Goal: Information Seeking & Learning: Check status

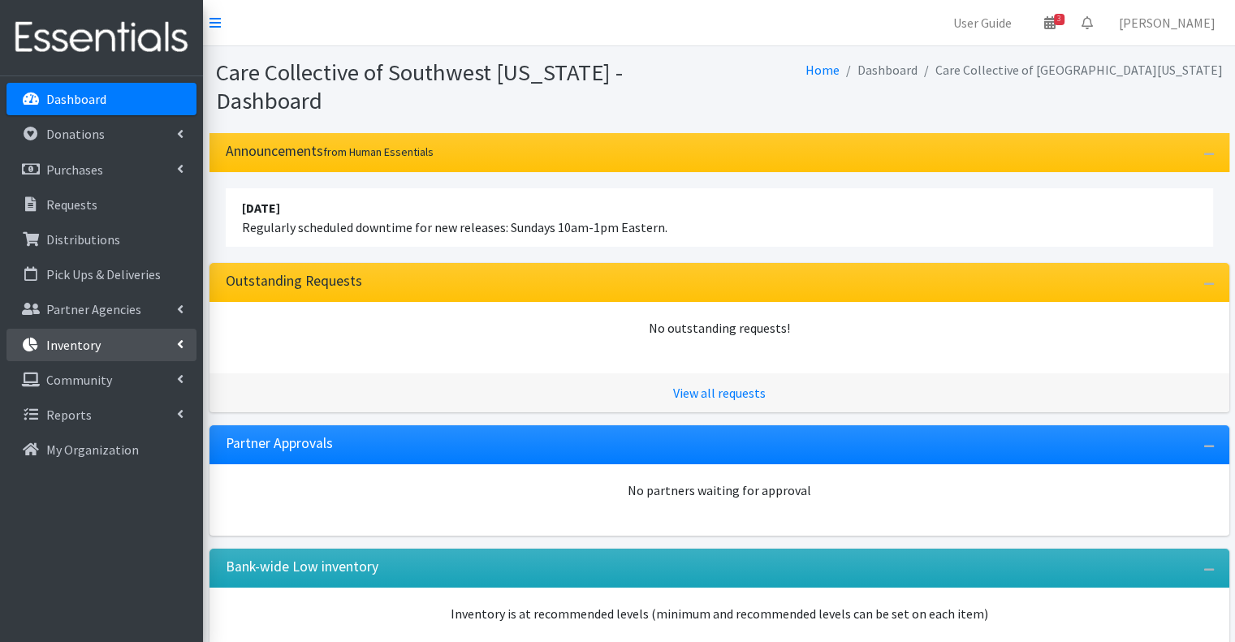
click at [101, 352] on link "Inventory" at bounding box center [101, 345] width 190 height 32
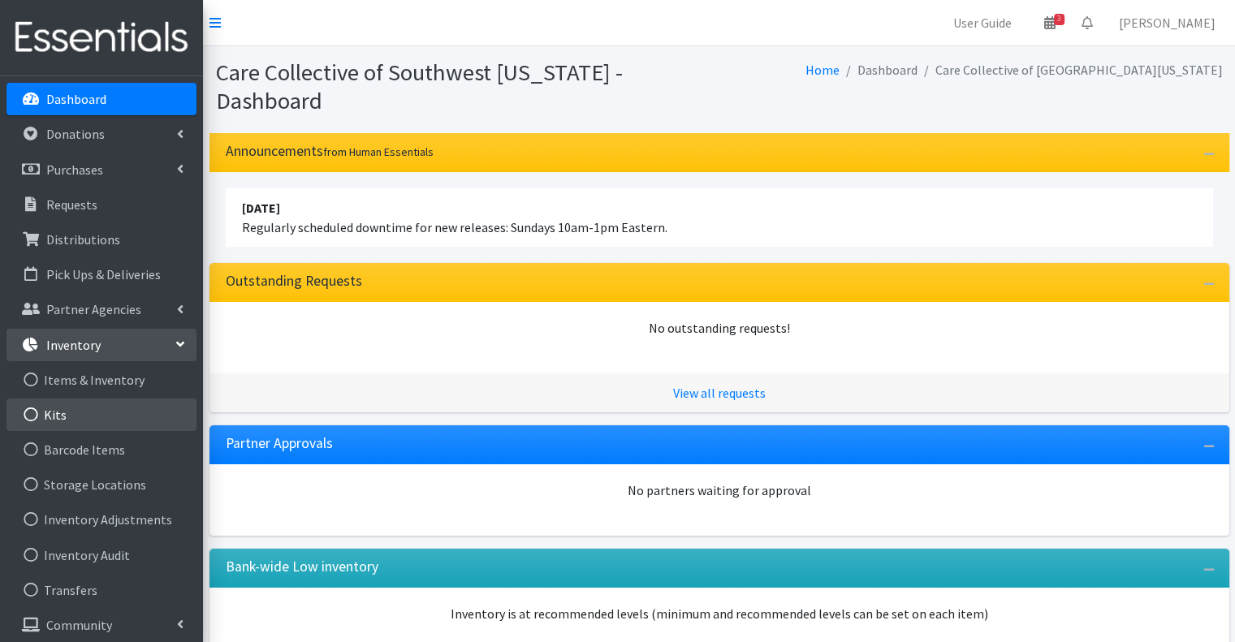
click at [97, 403] on link "Kits" at bounding box center [101, 415] width 190 height 32
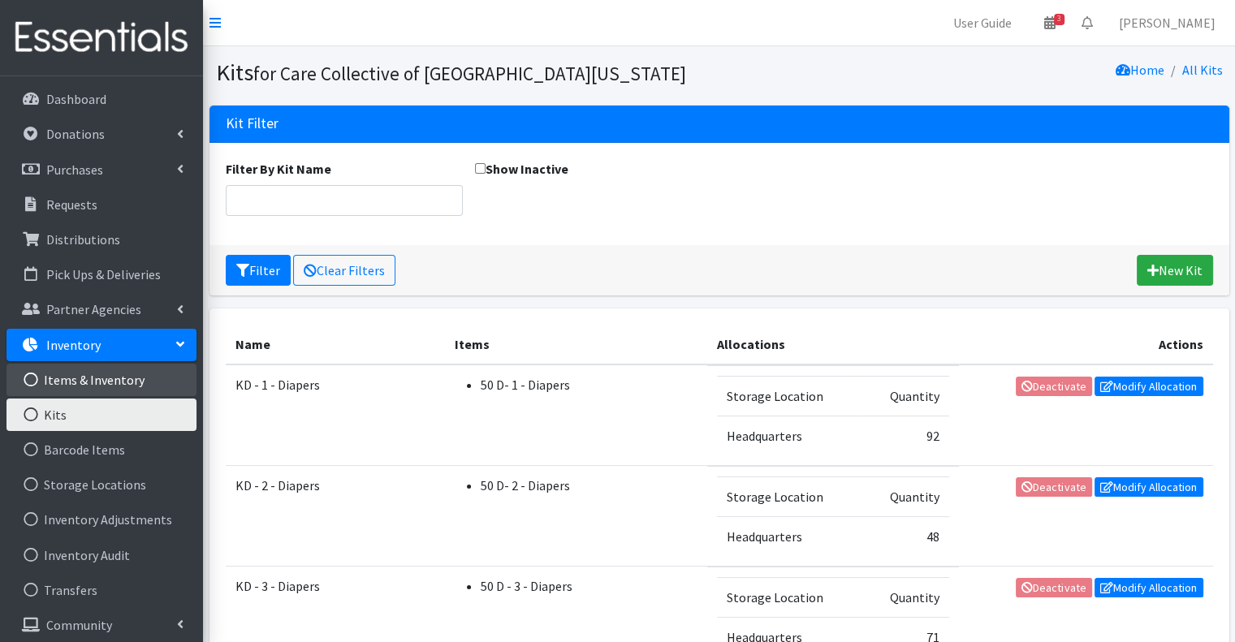
click at [102, 386] on link "Items & Inventory" at bounding box center [101, 380] width 190 height 32
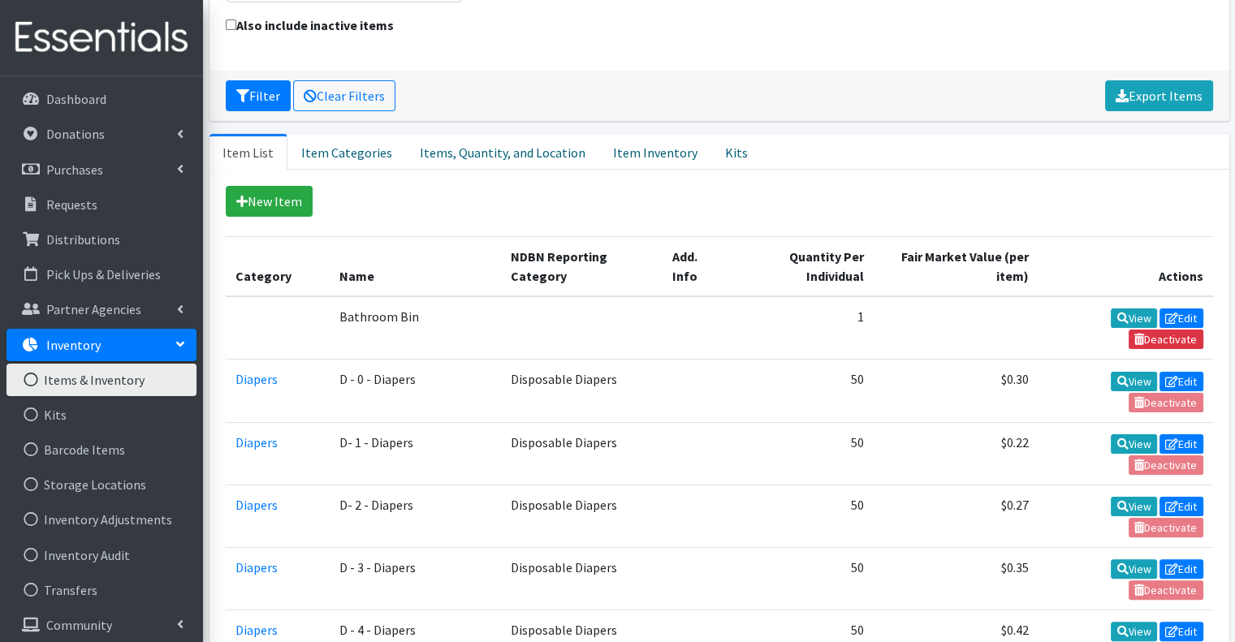
scroll to position [244, 0]
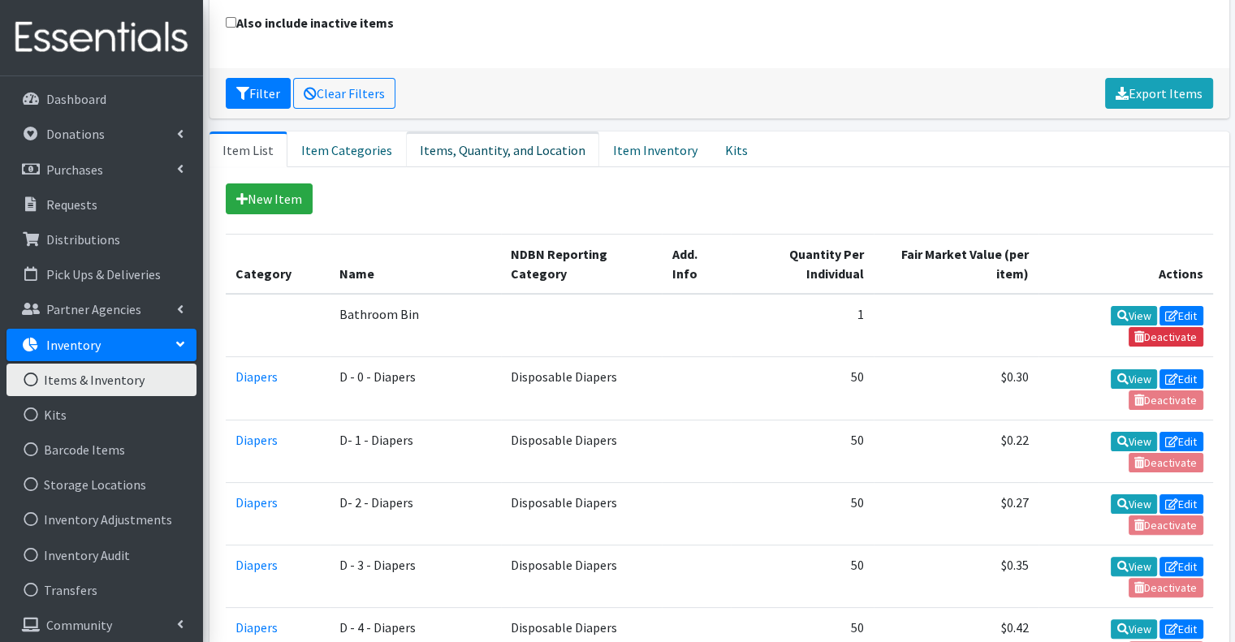
click at [479, 132] on link "Items, Quantity, and Location" at bounding box center [502, 150] width 193 height 36
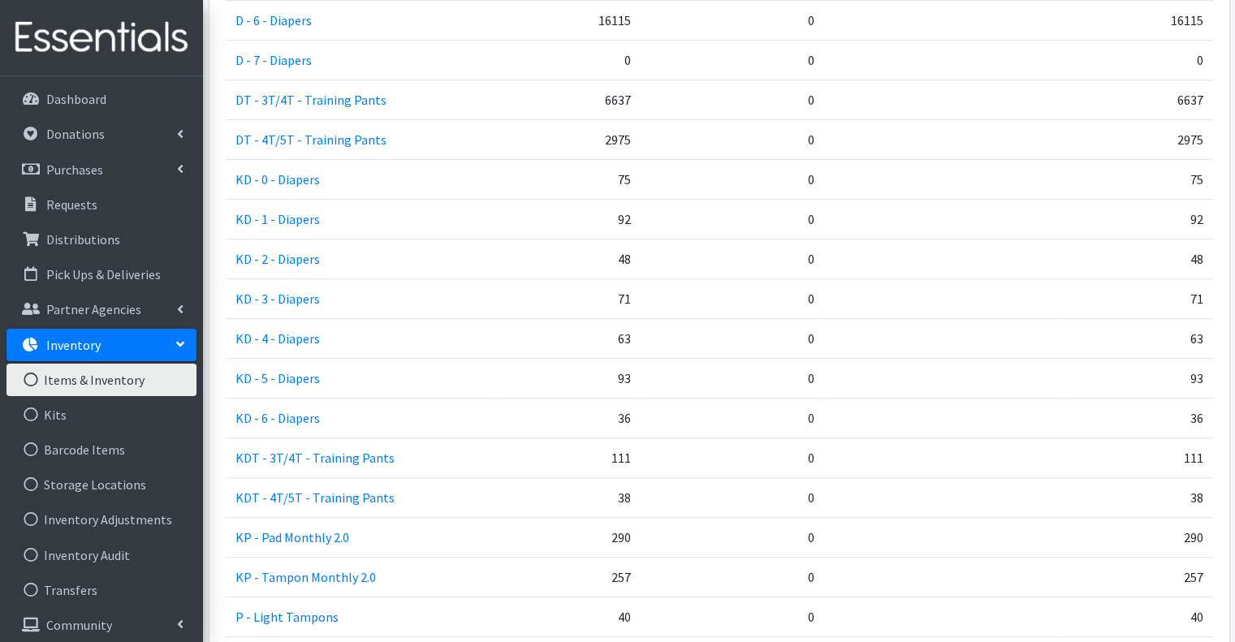
scroll to position [893, 0]
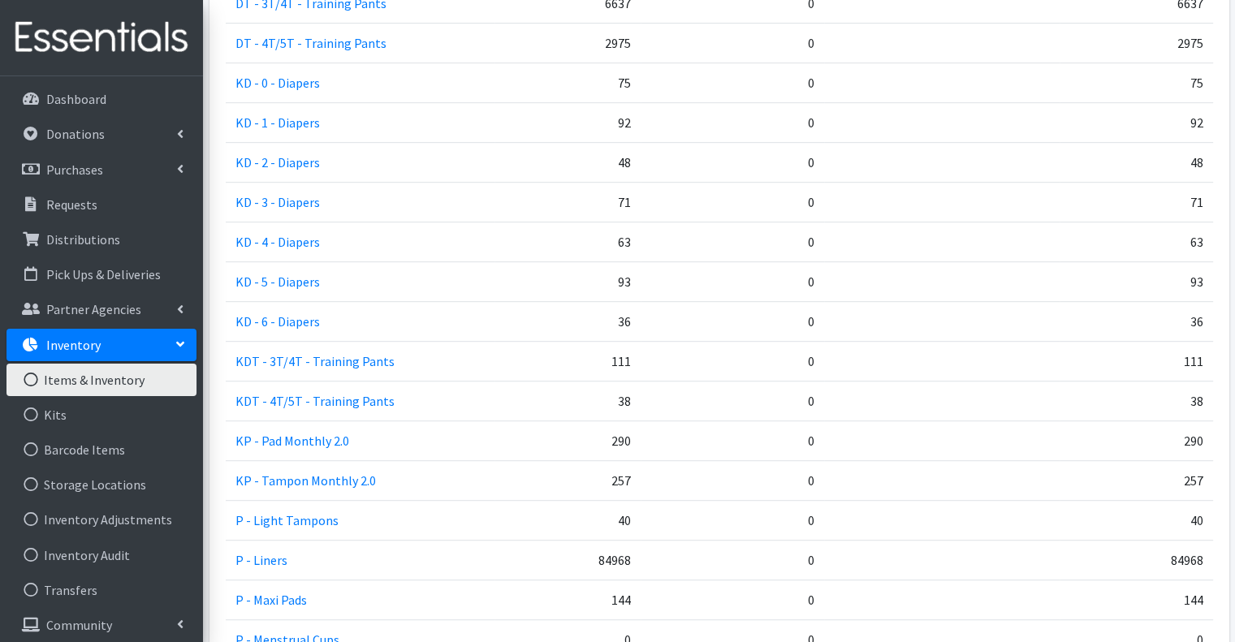
click at [620, 342] on td "111" at bounding box center [567, 362] width 146 height 40
click at [592, 382] on td "38" at bounding box center [567, 402] width 146 height 40
click at [83, 241] on p "Distributions" at bounding box center [83, 239] width 74 height 16
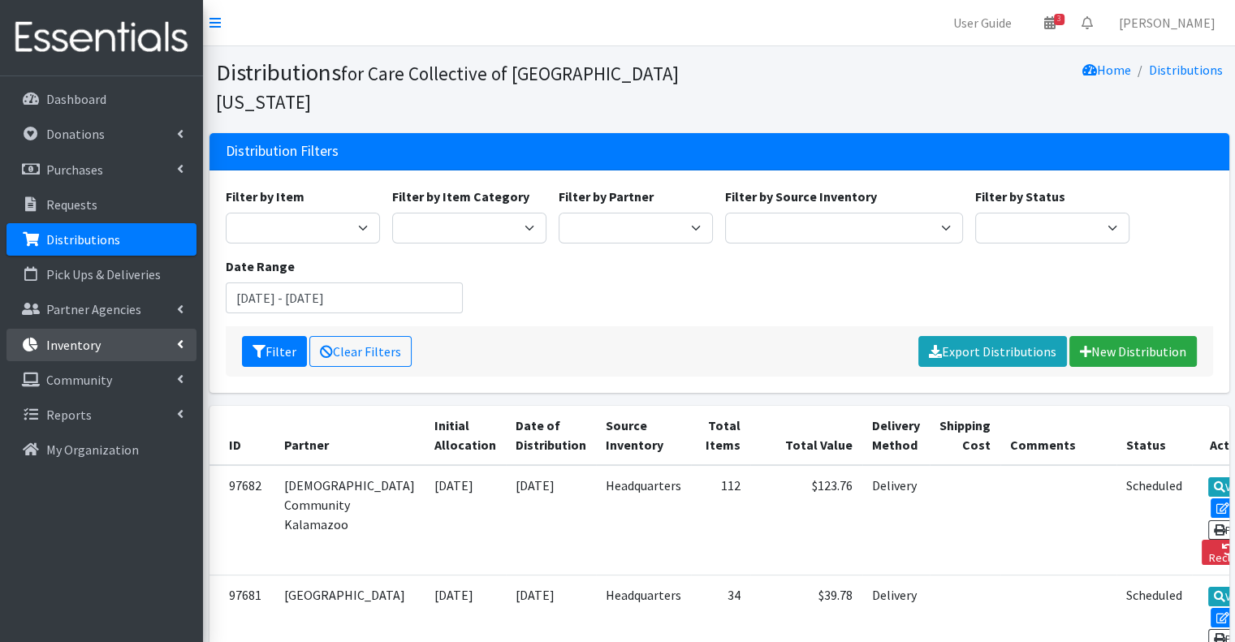
click at [121, 333] on link "Inventory" at bounding box center [101, 345] width 190 height 32
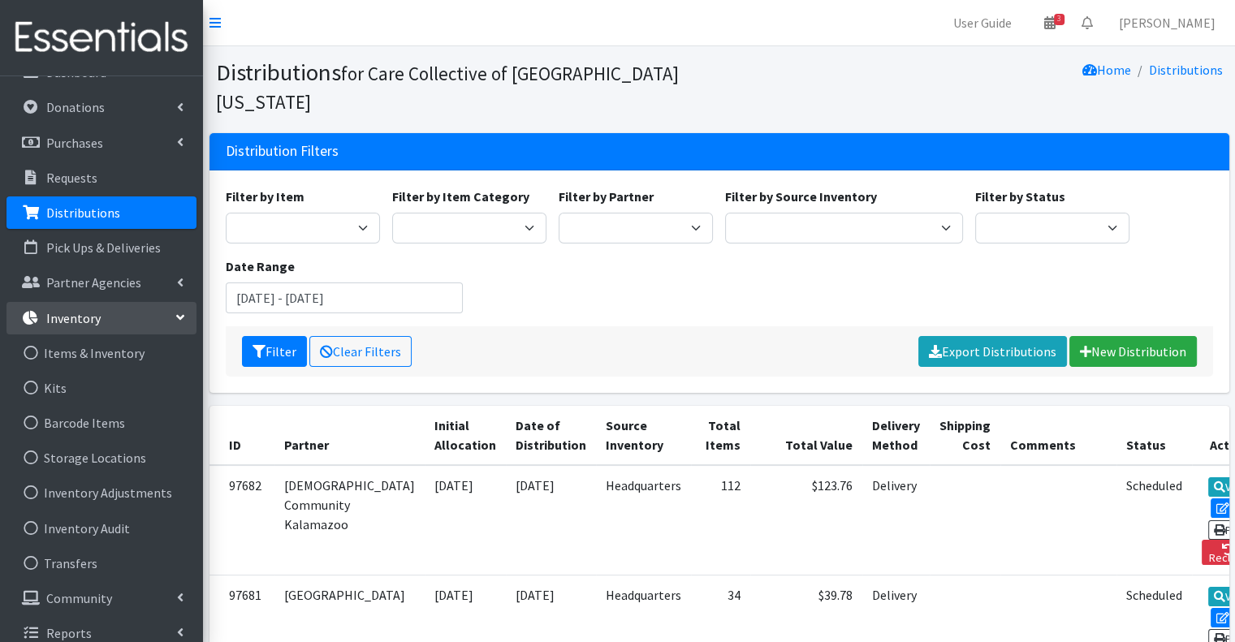
scroll to position [41, 0]
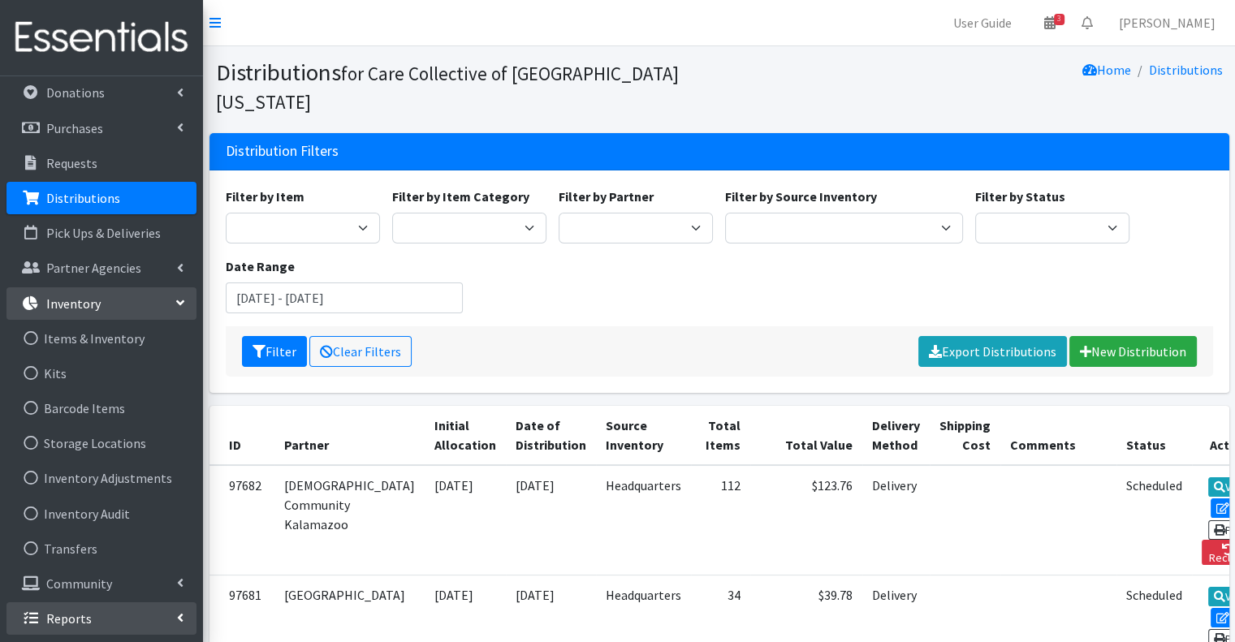
click at [142, 610] on link "Reports" at bounding box center [101, 618] width 190 height 32
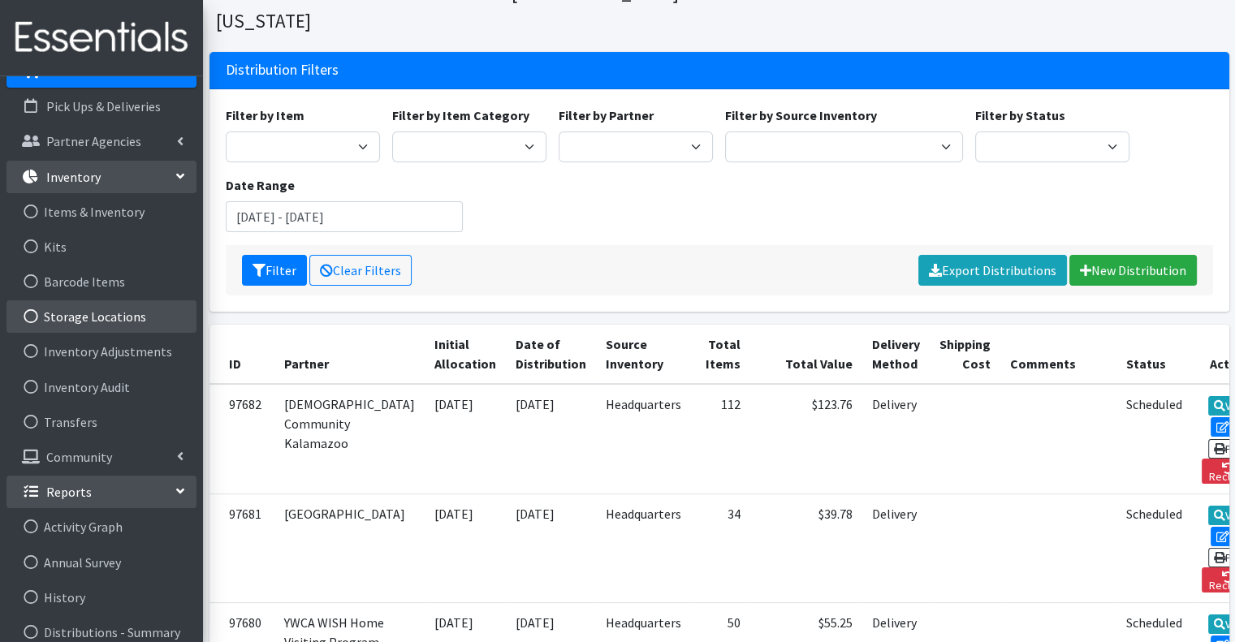
scroll to position [162, 0]
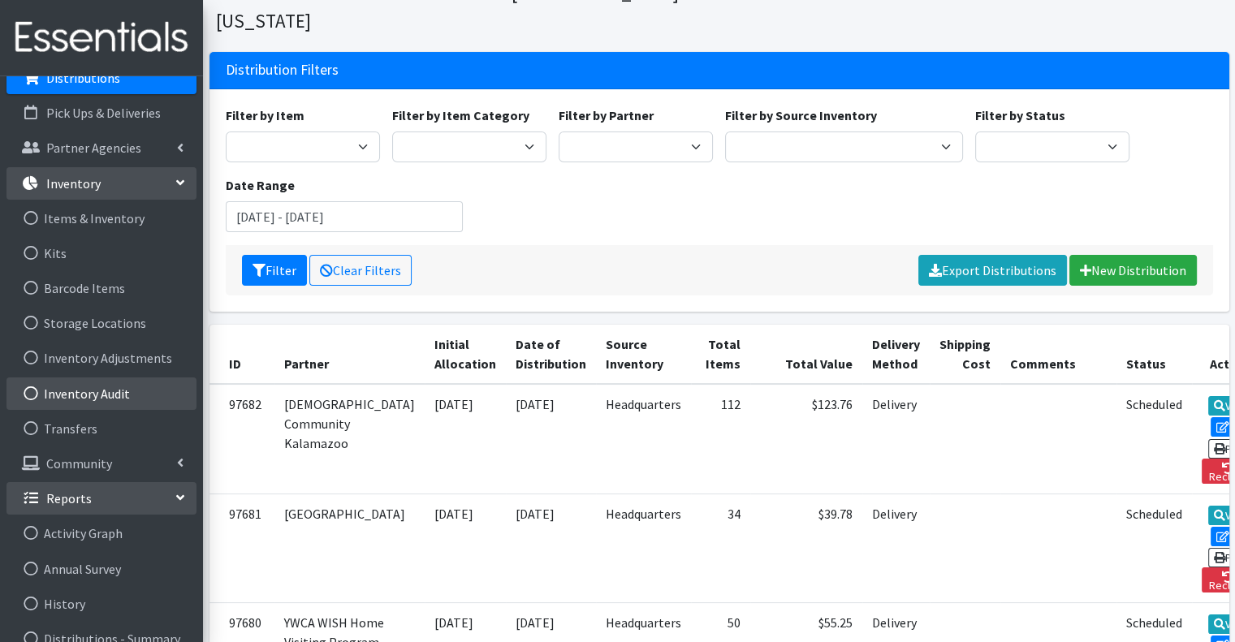
click at [114, 386] on link "Inventory Audit" at bounding box center [101, 394] width 190 height 32
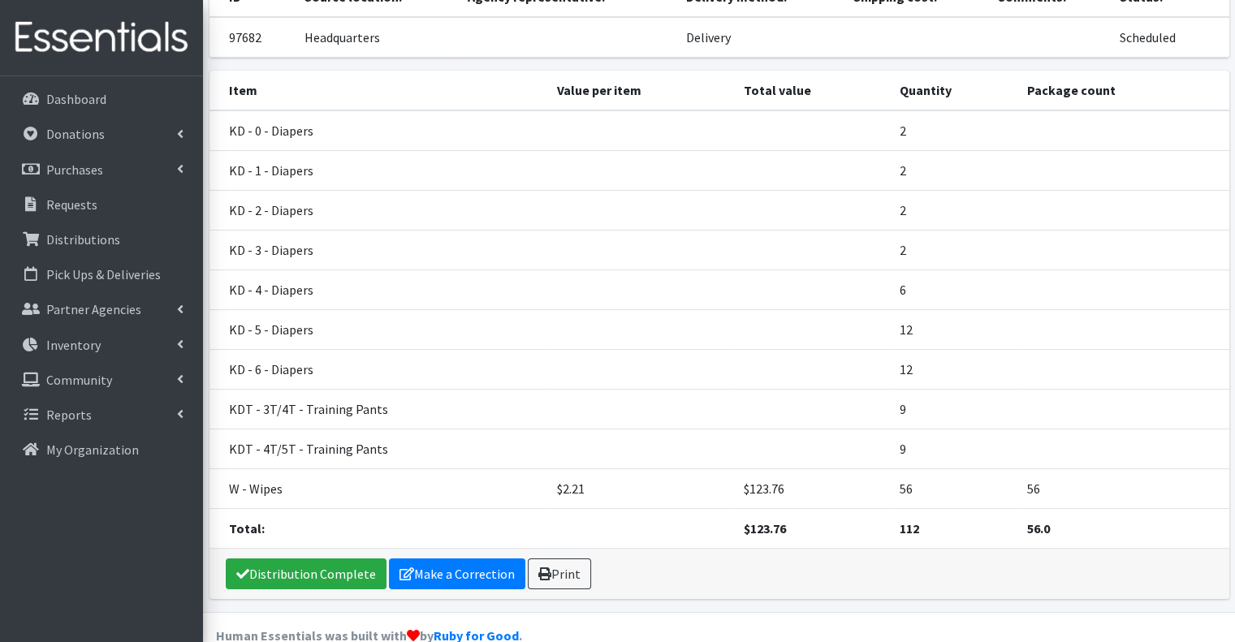
scroll to position [162, 0]
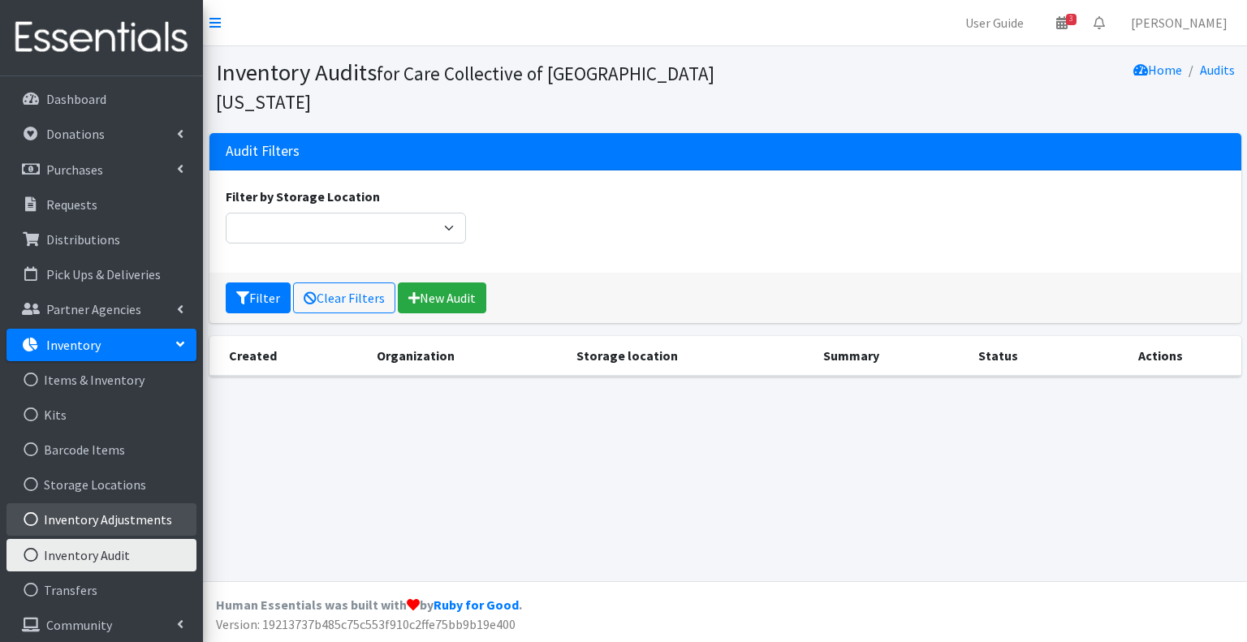
click at [102, 525] on link "Inventory Adjustments" at bounding box center [101, 519] width 190 height 32
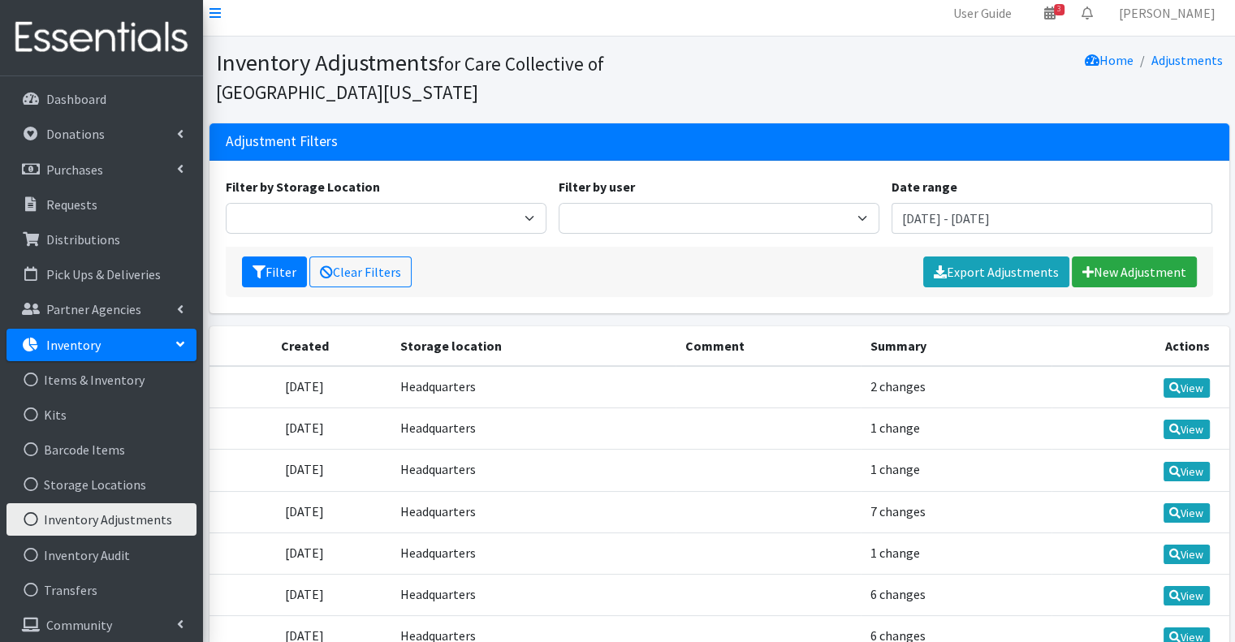
scroll to position [244, 0]
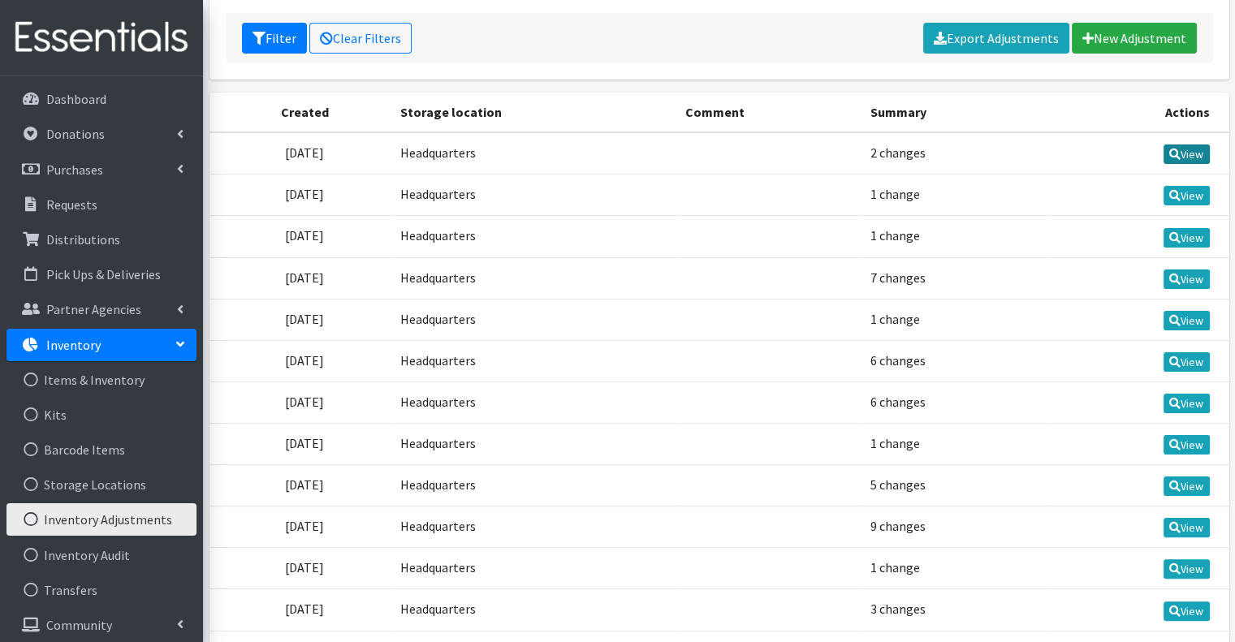
click at [1195, 148] on link "View" at bounding box center [1187, 154] width 46 height 19
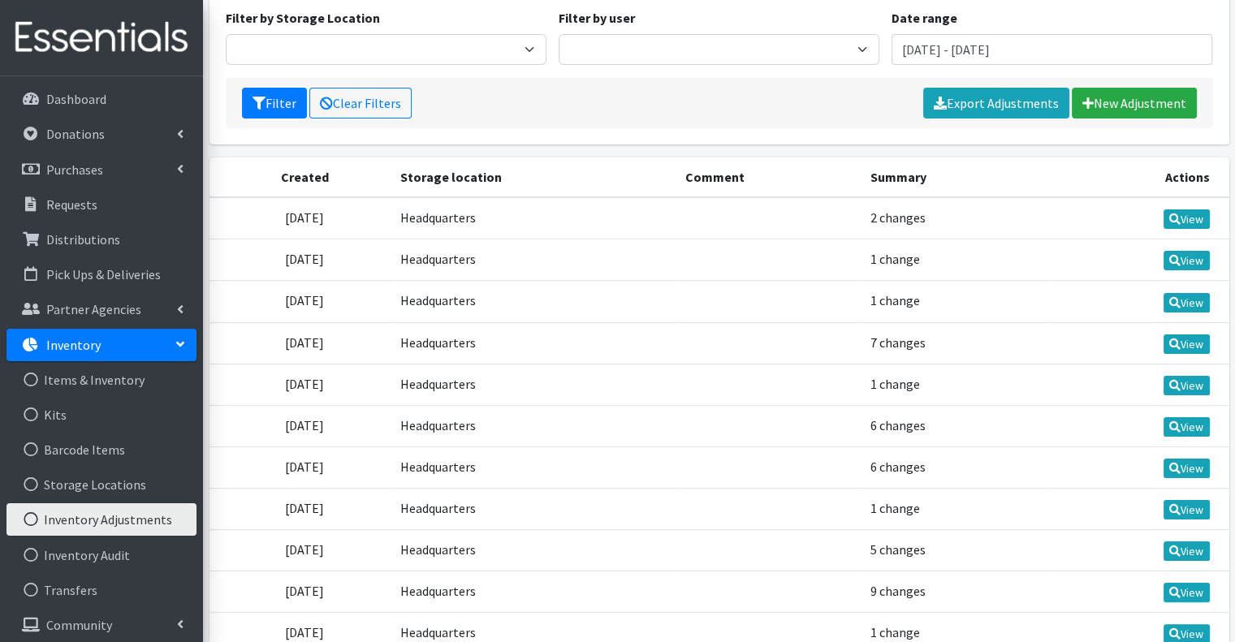
scroll to position [81, 0]
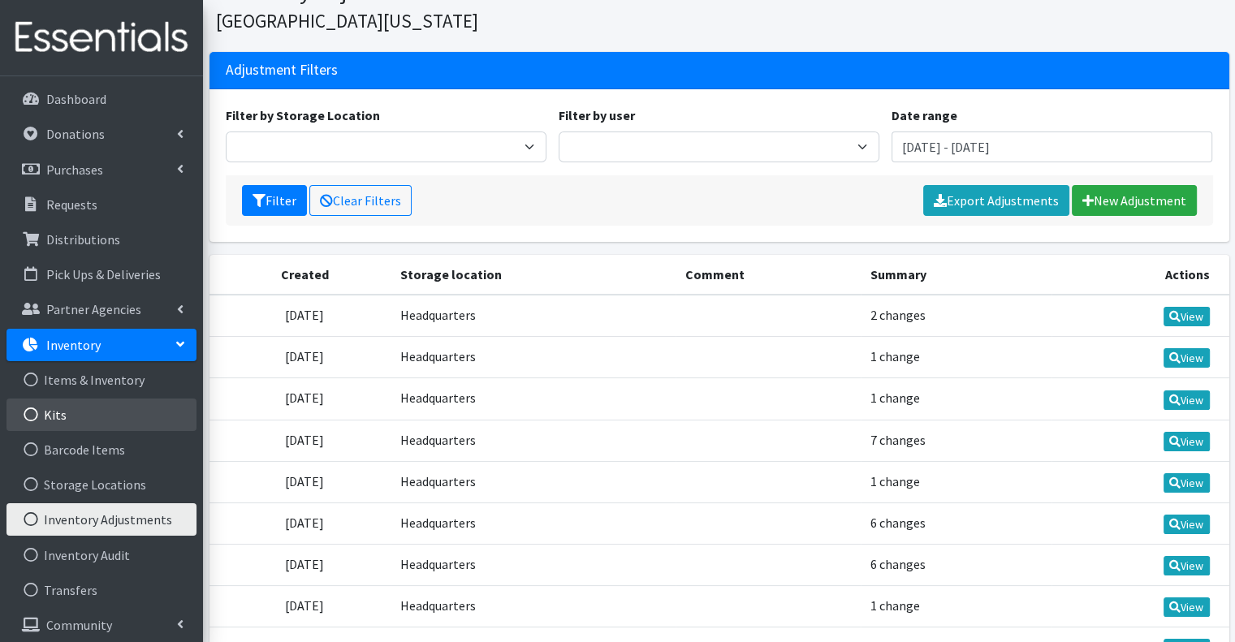
click at [94, 419] on link "Kits" at bounding box center [101, 415] width 190 height 32
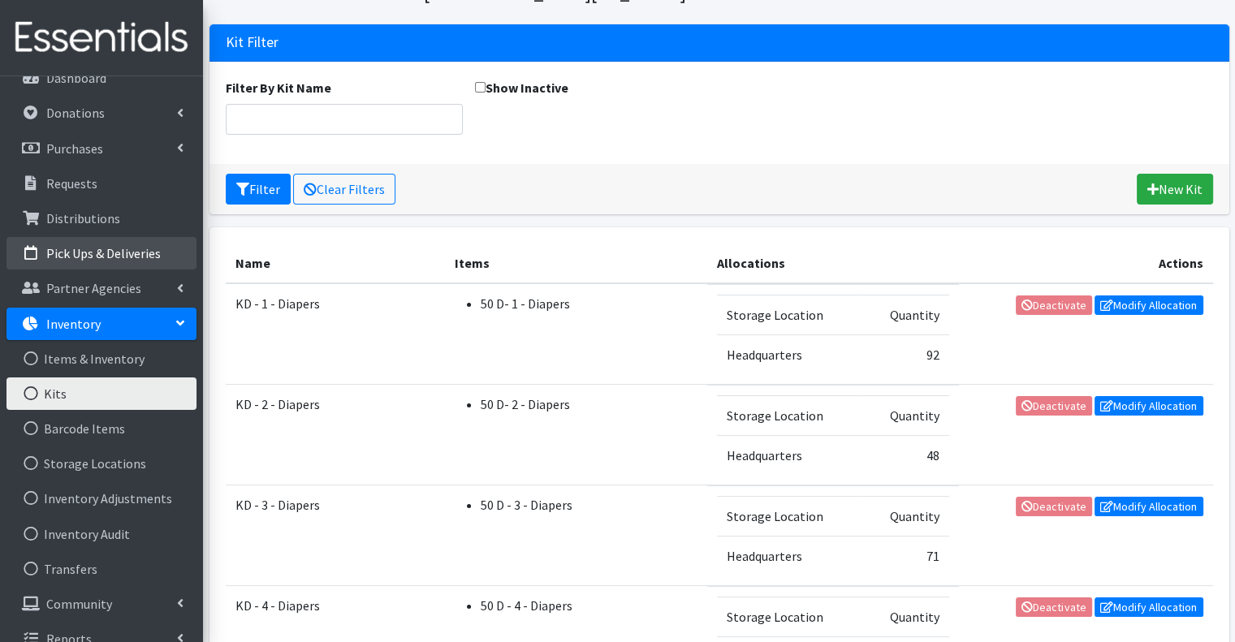
scroll to position [41, 0]
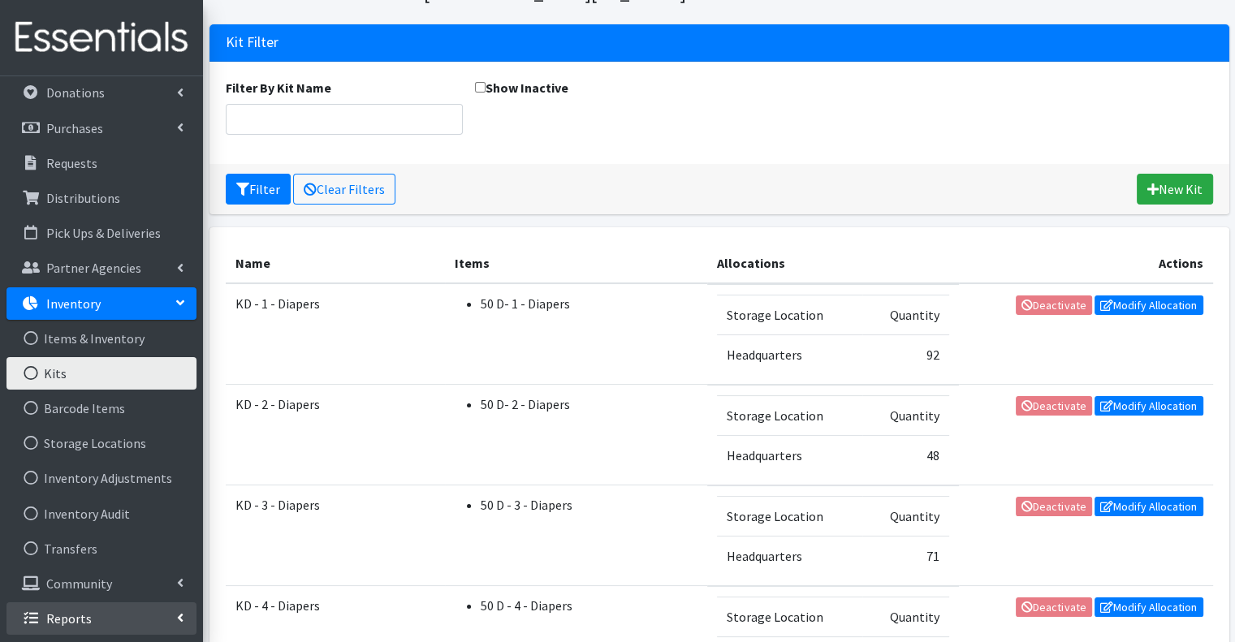
click at [125, 618] on link "Reports" at bounding box center [101, 618] width 190 height 32
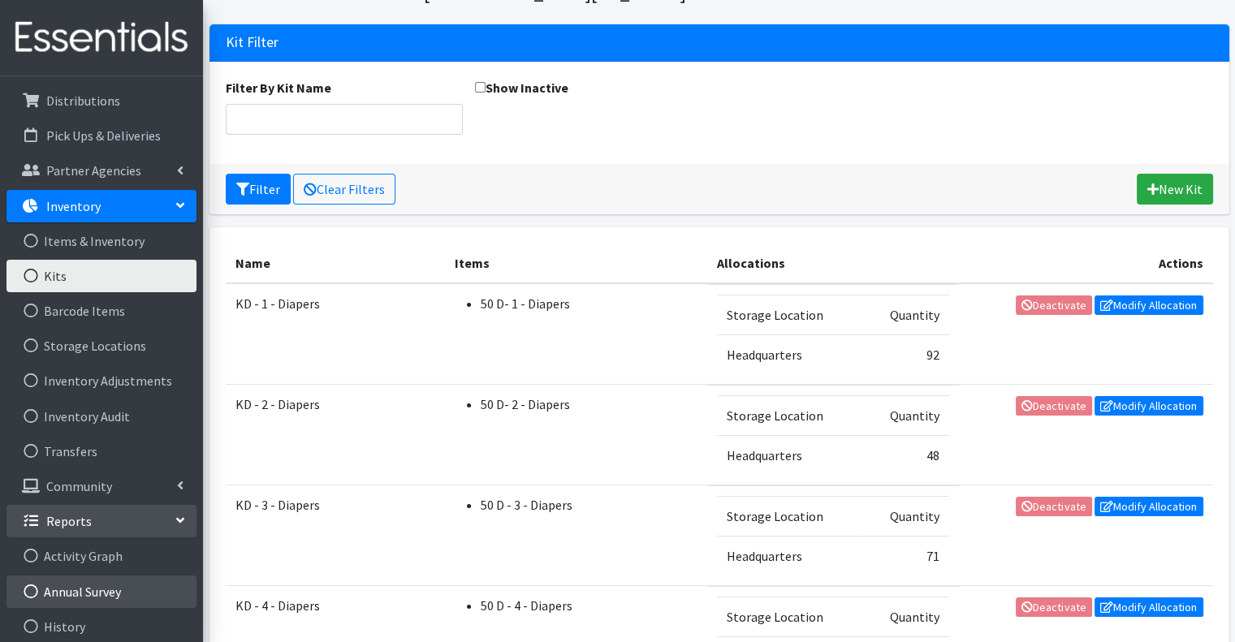
scroll to position [285, 0]
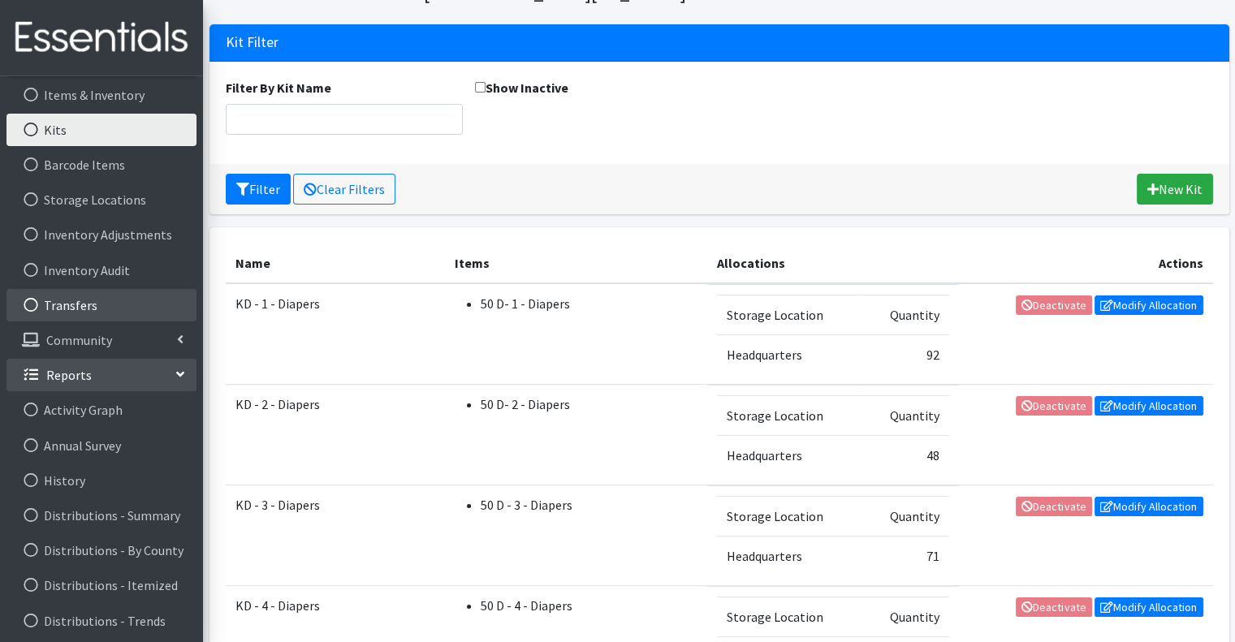
click at [103, 311] on link "Transfers" at bounding box center [101, 305] width 190 height 32
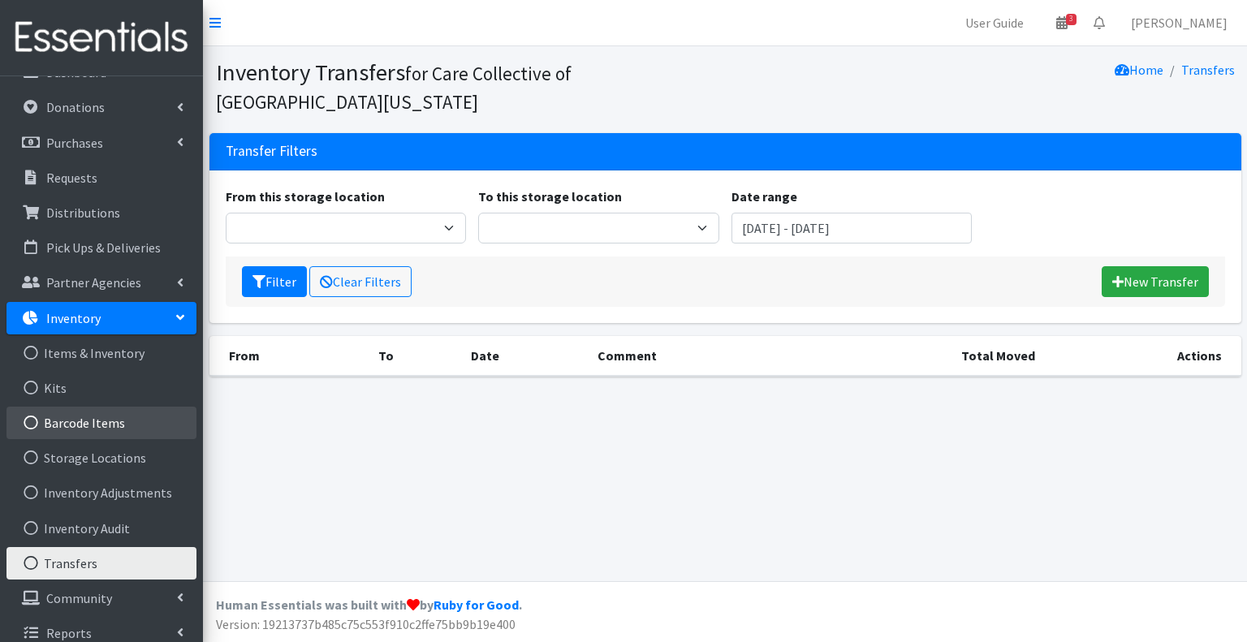
scroll to position [41, 0]
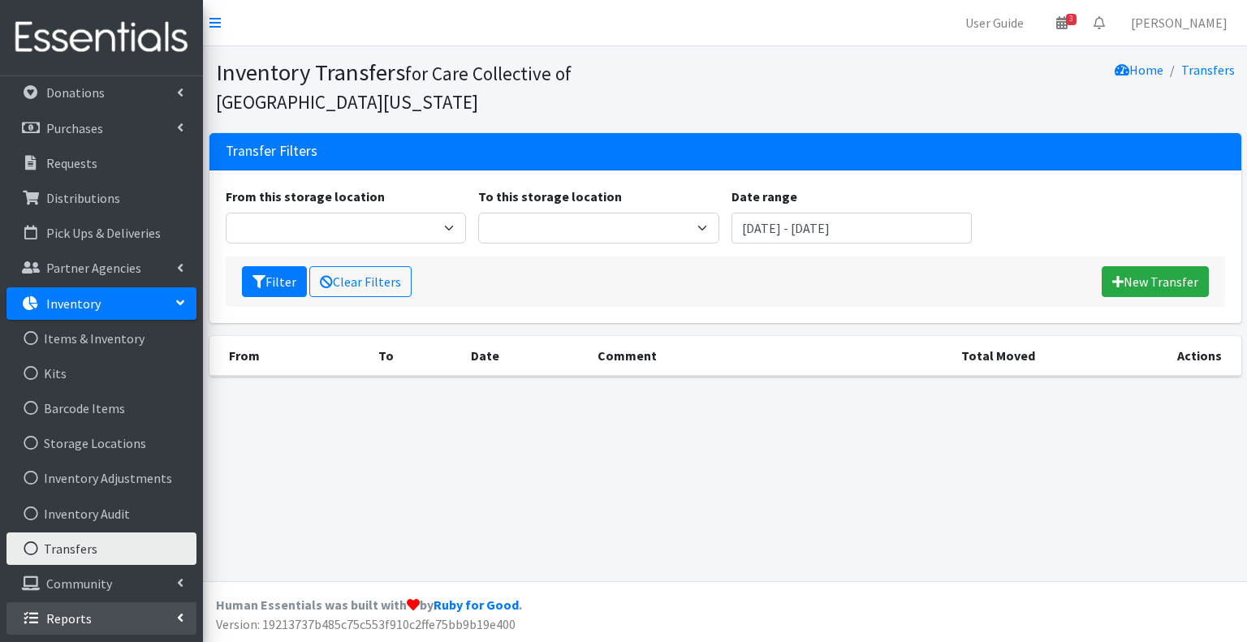
click at [145, 613] on link "Reports" at bounding box center [101, 618] width 190 height 32
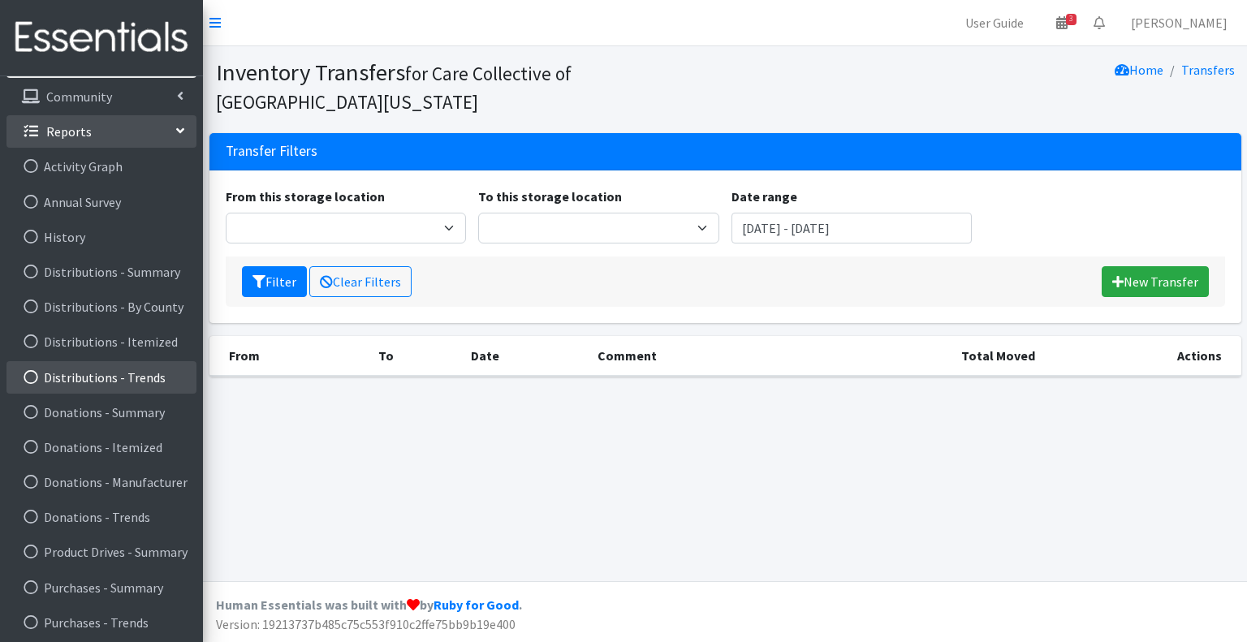
scroll to position [568, 0]
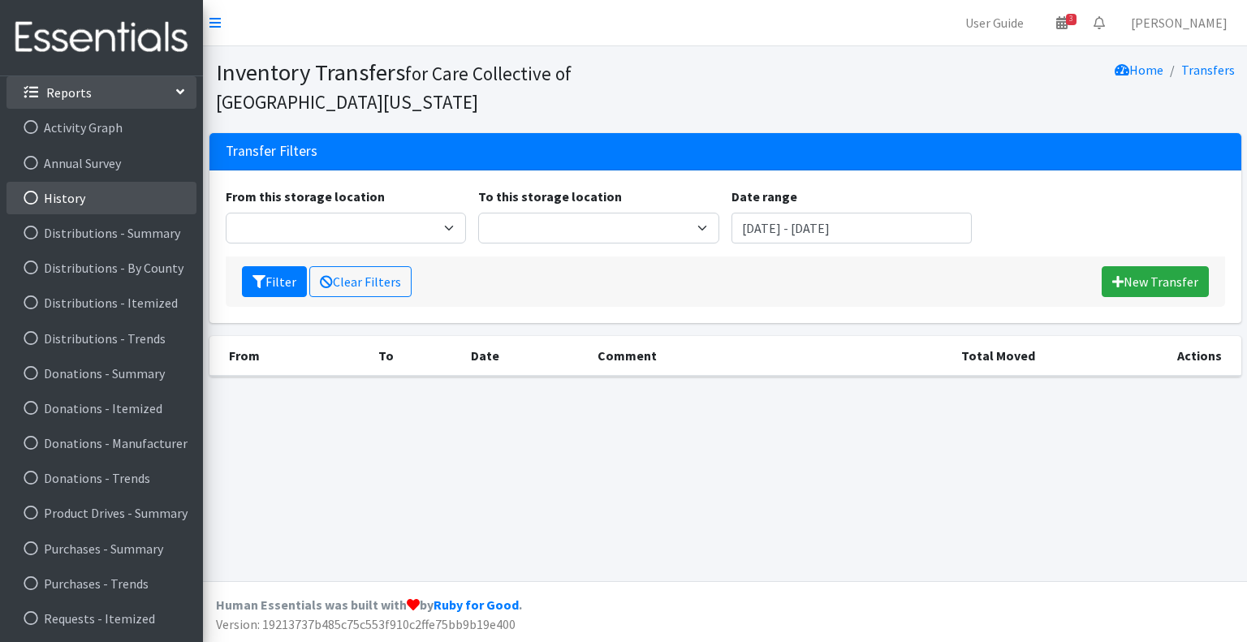
click at [97, 202] on link "History" at bounding box center [101, 198] width 190 height 32
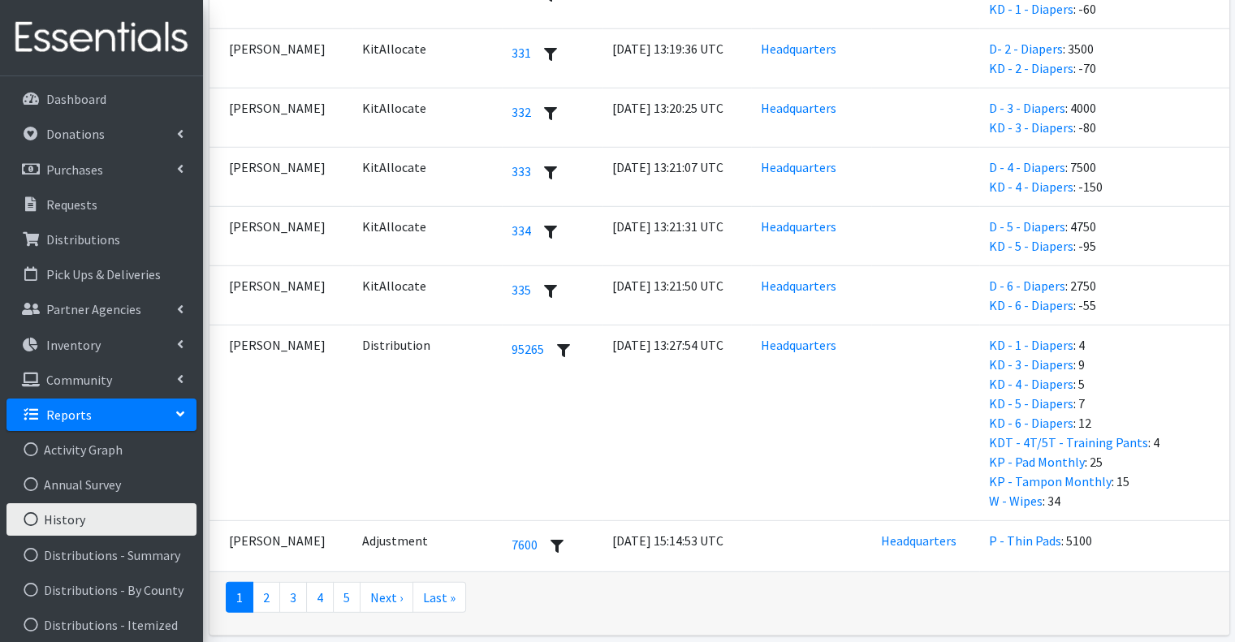
scroll to position [4722, 0]
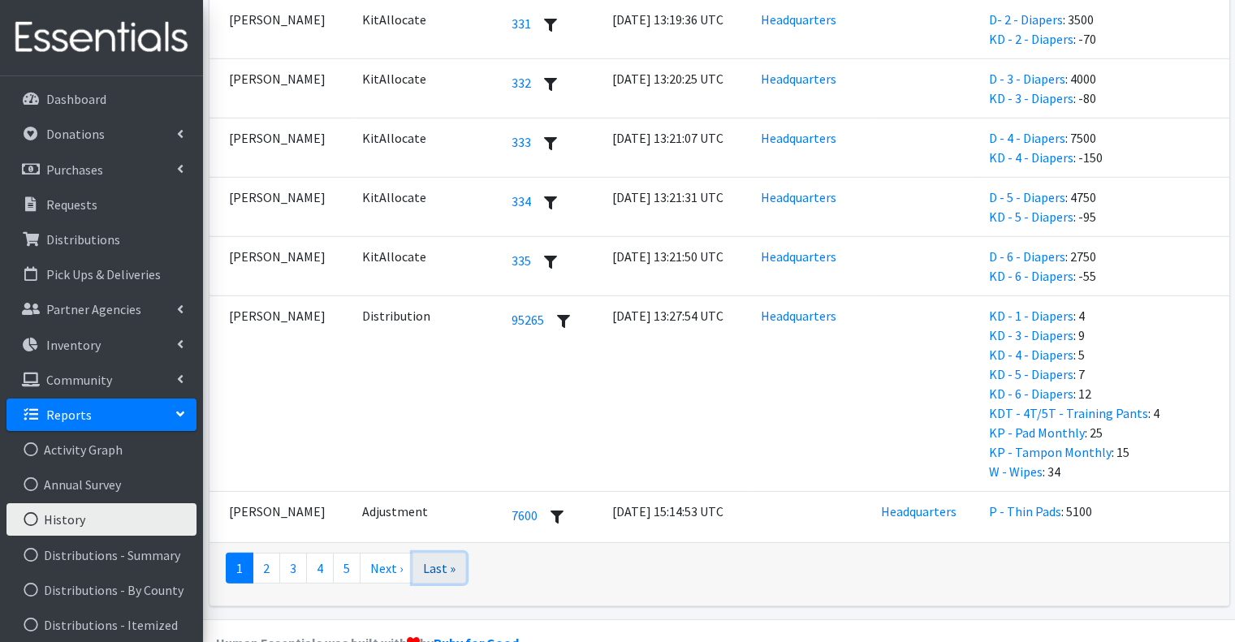
click at [451, 553] on link "Last »" at bounding box center [439, 568] width 54 height 31
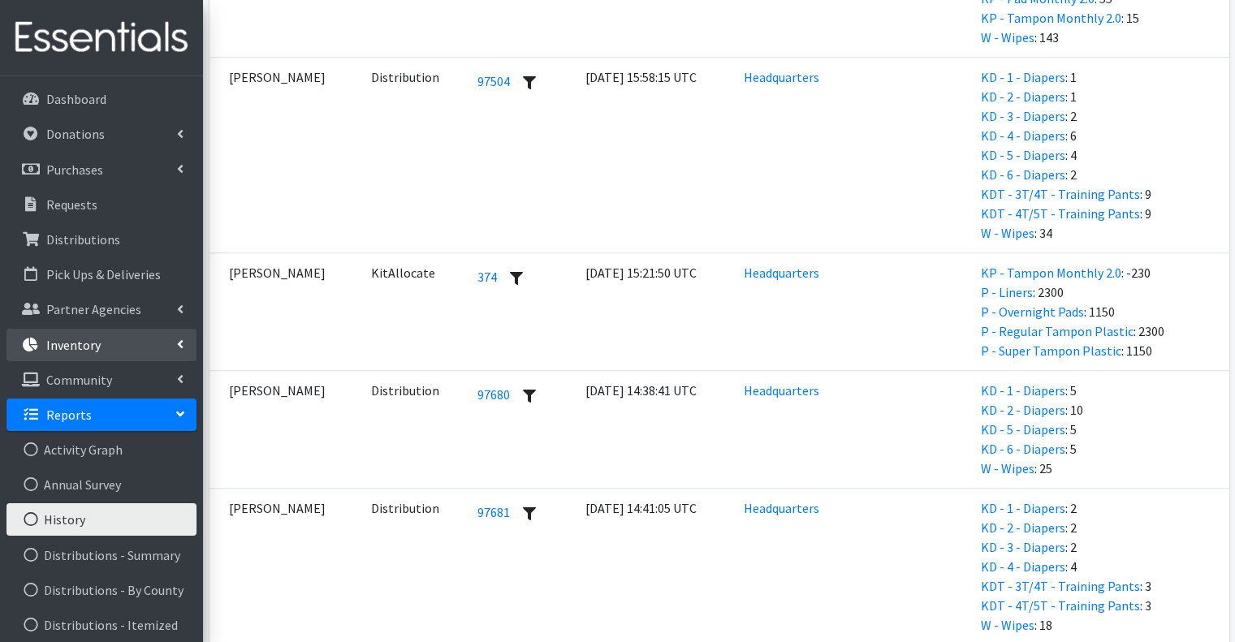
click at [131, 344] on link "Inventory" at bounding box center [101, 345] width 190 height 32
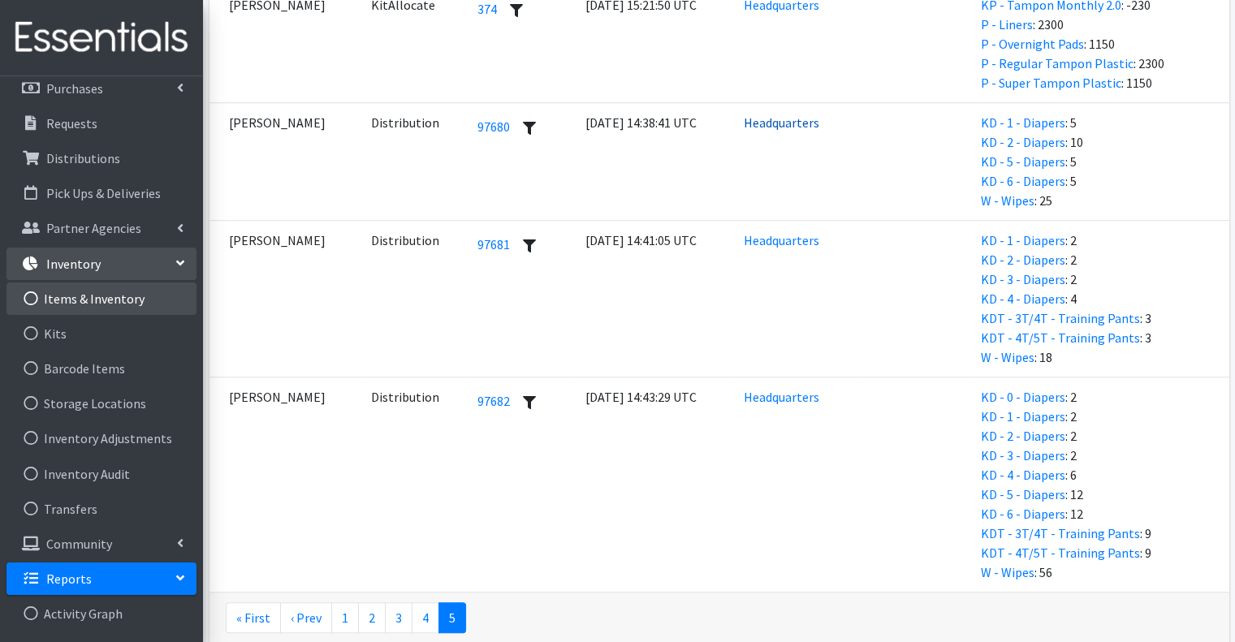
scroll to position [1193, 0]
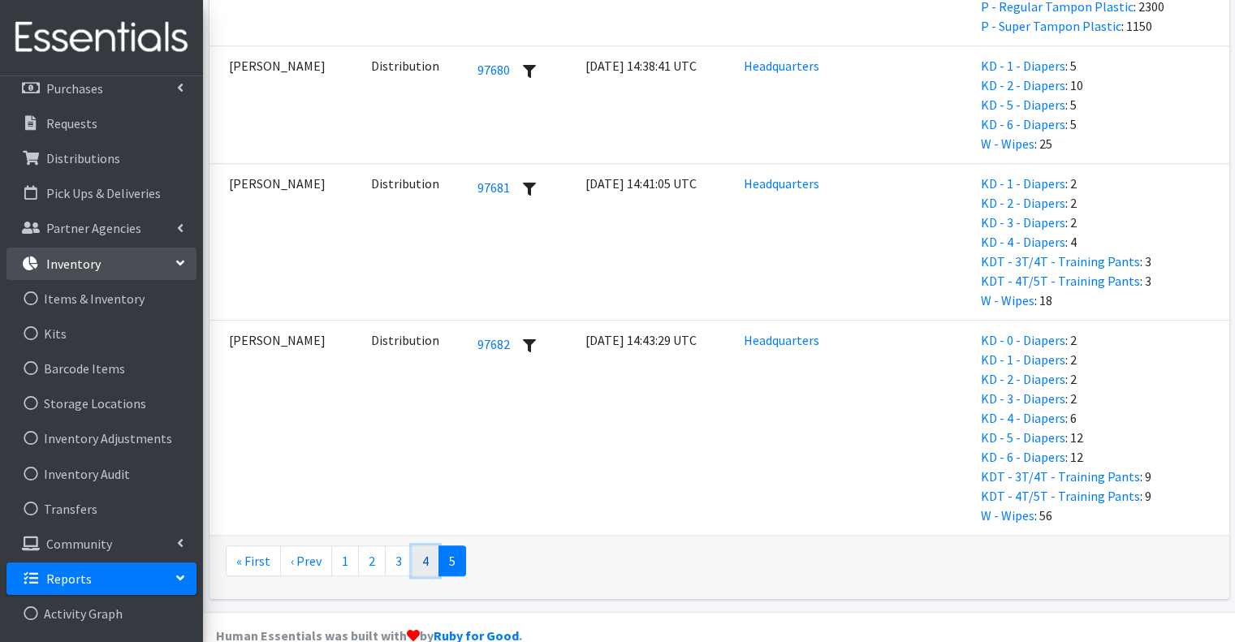
click at [424, 546] on link "4" at bounding box center [426, 561] width 28 height 31
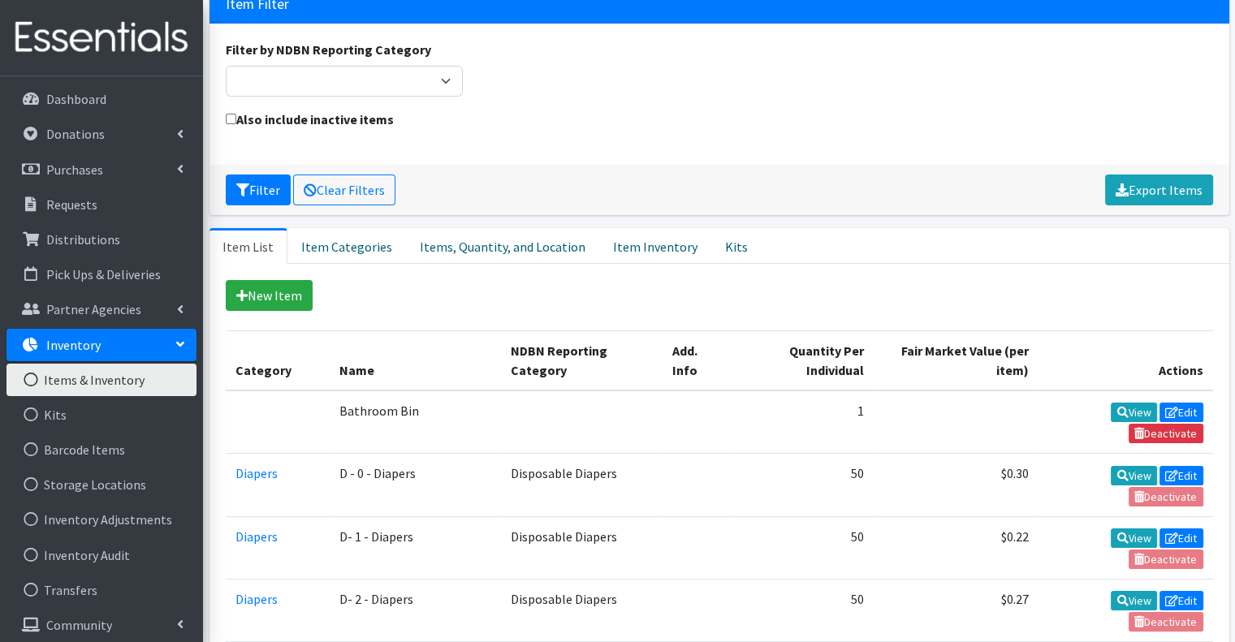
scroll to position [325, 0]
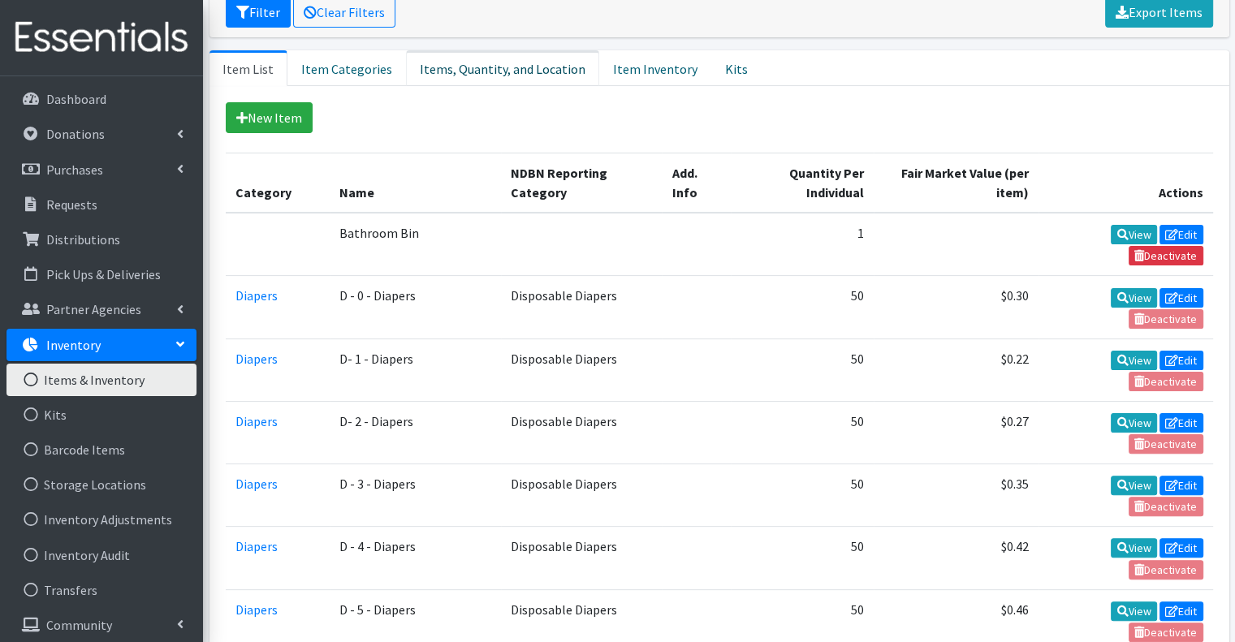
click at [505, 50] on link "Items, Quantity, and Location" at bounding box center [502, 68] width 193 height 36
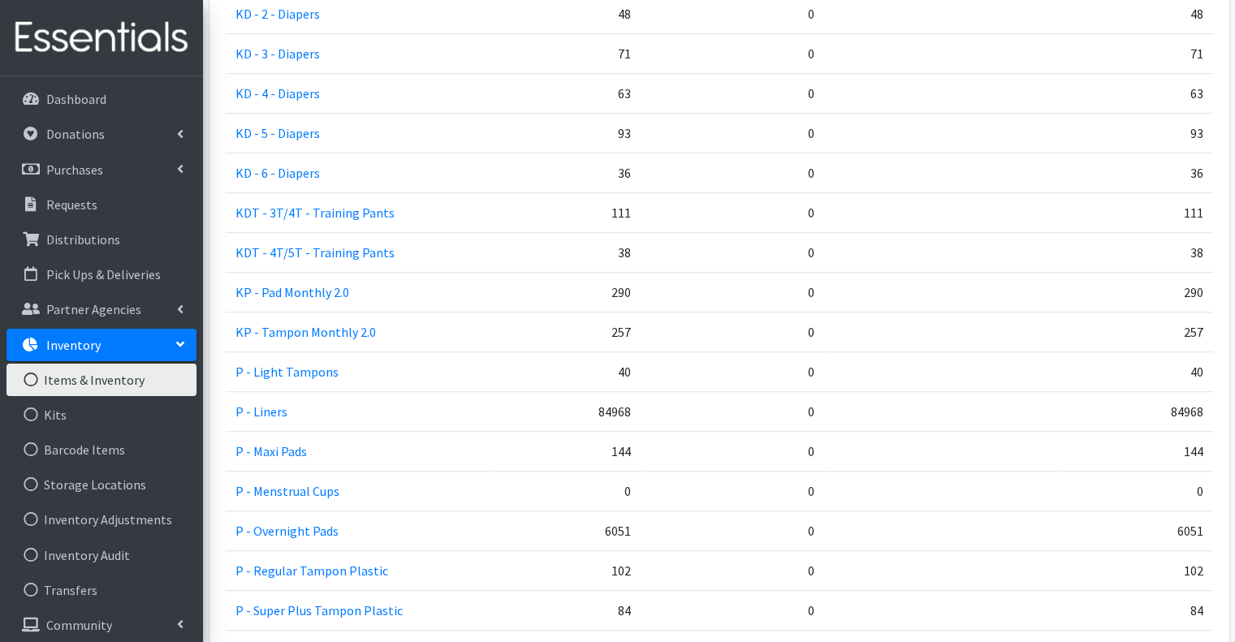
scroll to position [1013, 0]
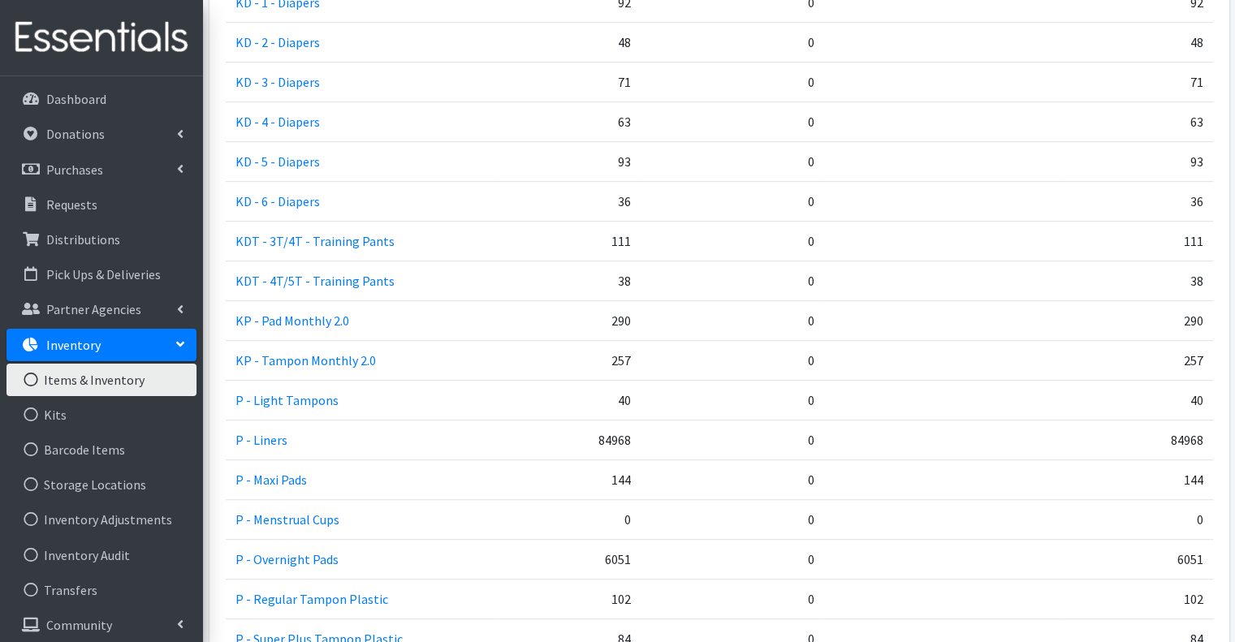
click at [619, 341] on td "257" at bounding box center [567, 361] width 146 height 40
click at [587, 341] on td "257" at bounding box center [567, 361] width 146 height 40
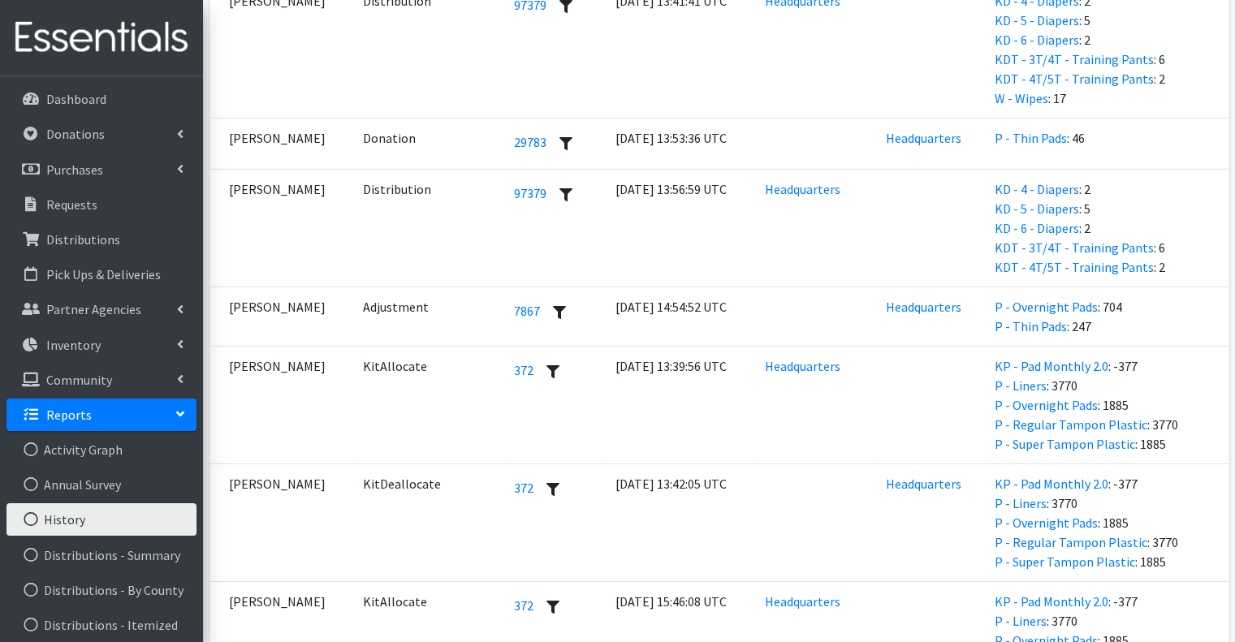
scroll to position [4919, 0]
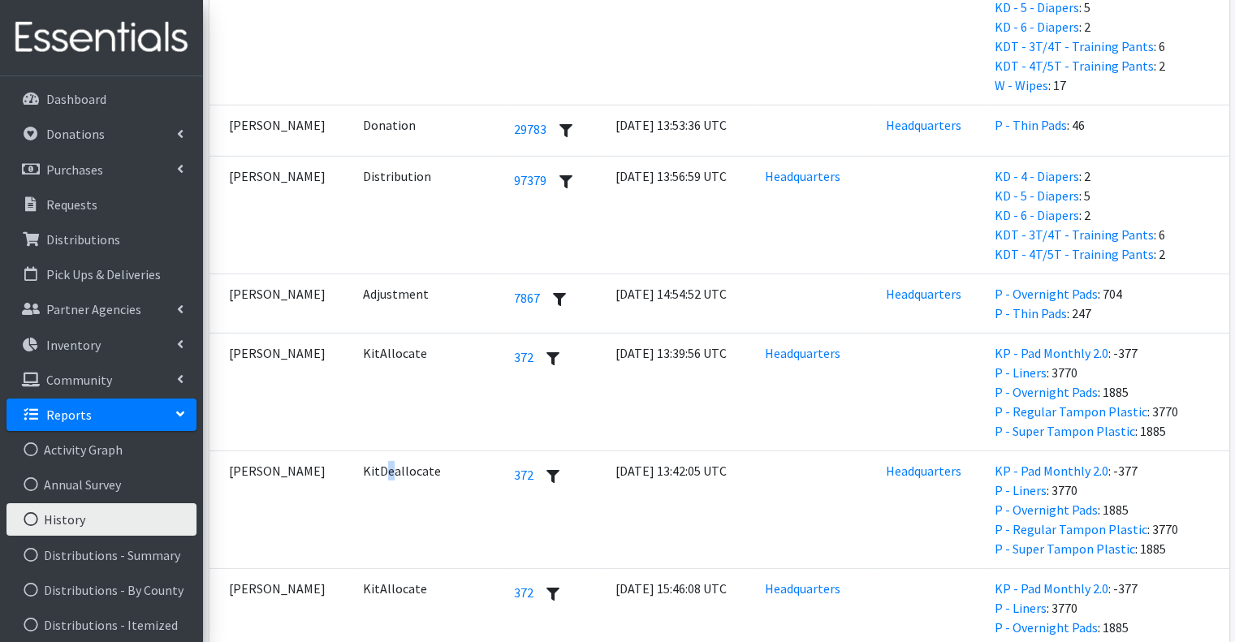
drag, startPoint x: 355, startPoint y: 423, endPoint x: 353, endPoint y: 438, distance: 14.7
click at [353, 451] on td "KitDeallocate" at bounding box center [428, 510] width 151 height 118
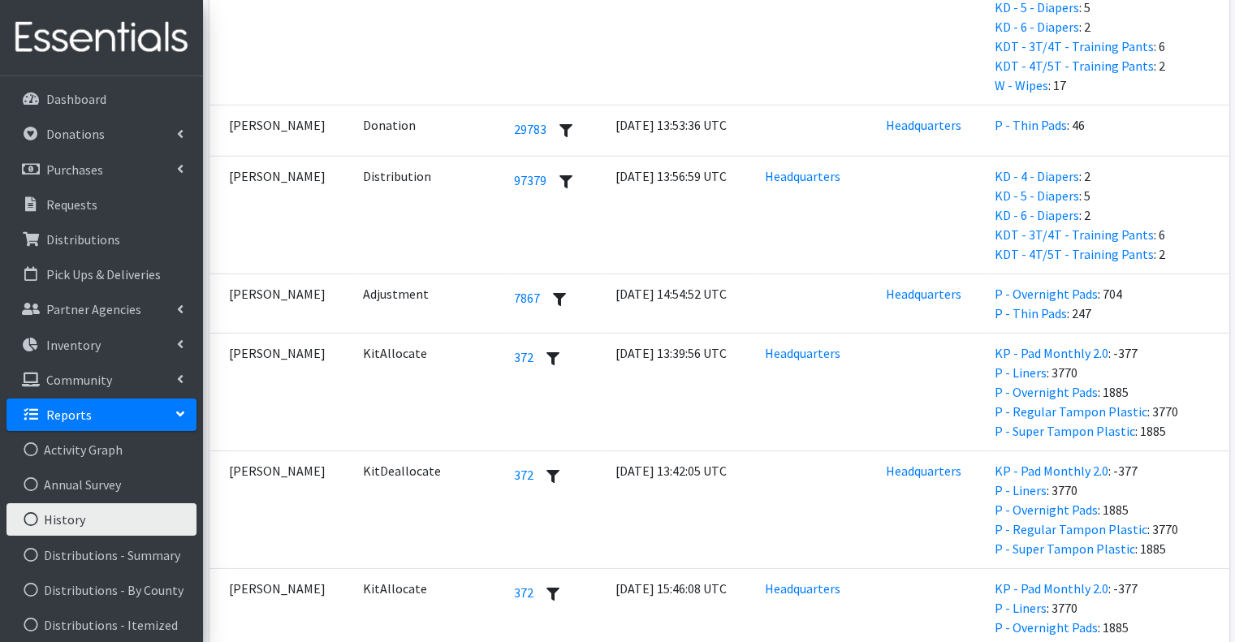
click at [848, 460] on td at bounding box center [815, 510] width 121 height 118
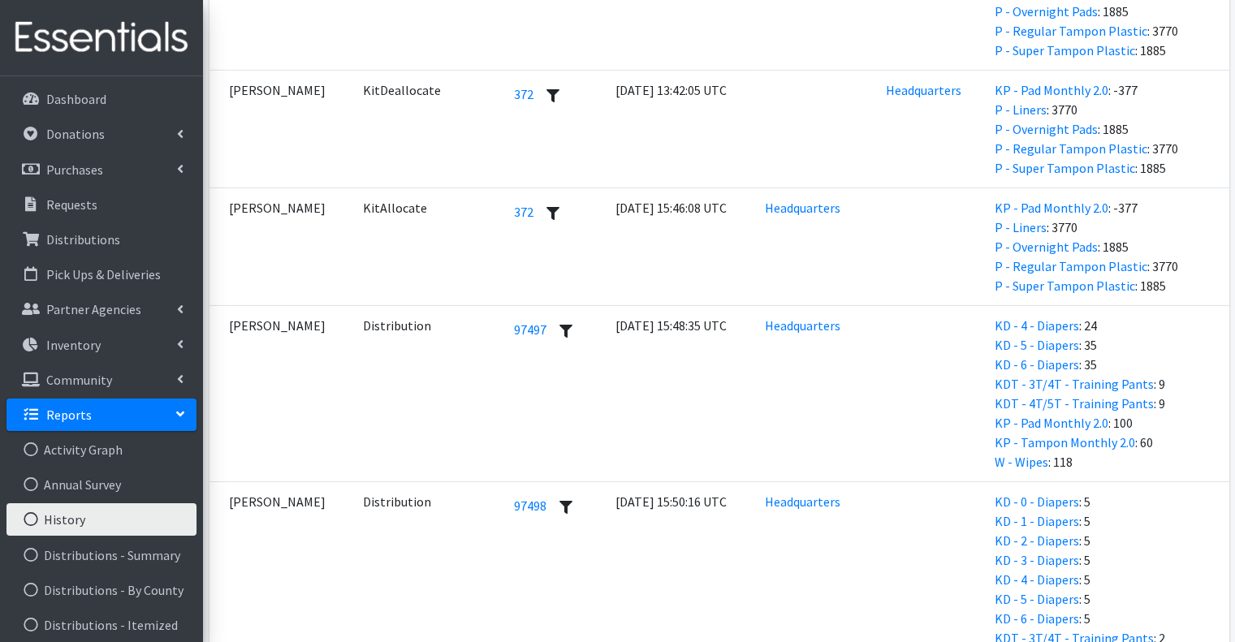
scroll to position [5453, 0]
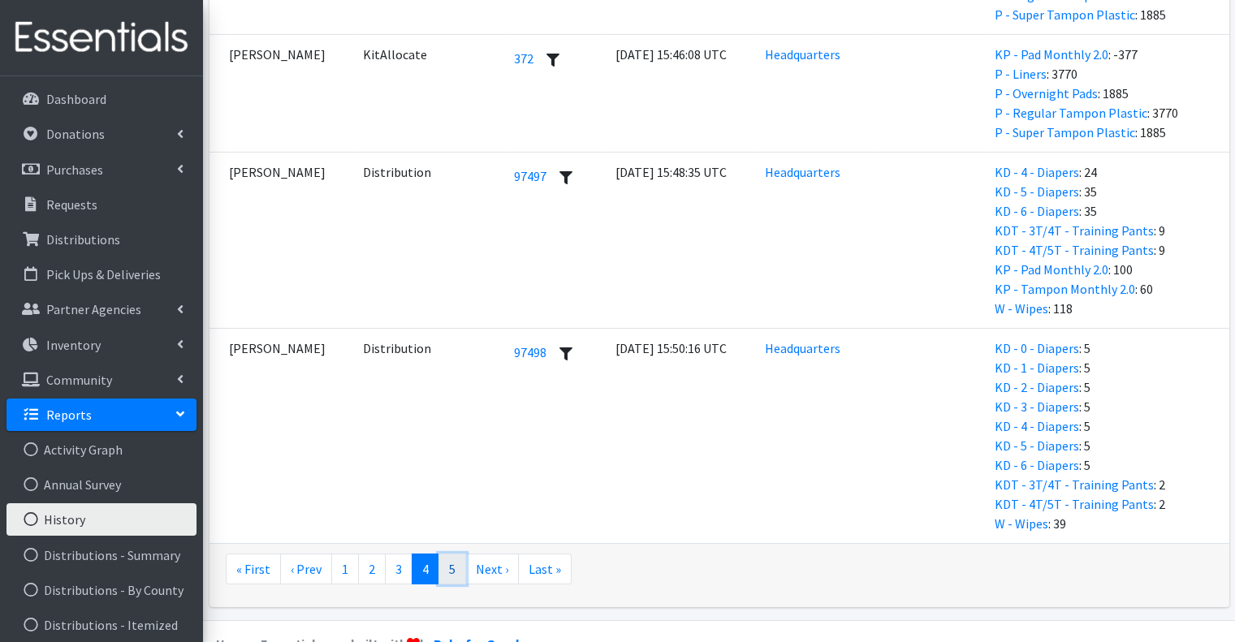
click at [438, 554] on link "5" at bounding box center [452, 569] width 28 height 31
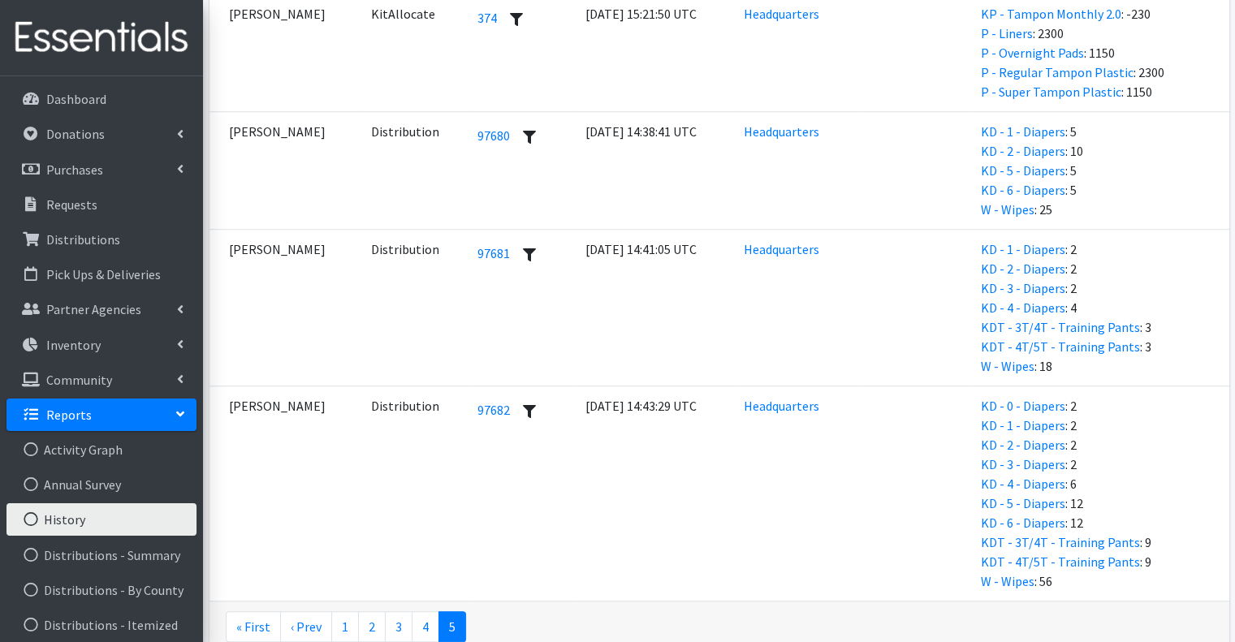
scroll to position [1193, 0]
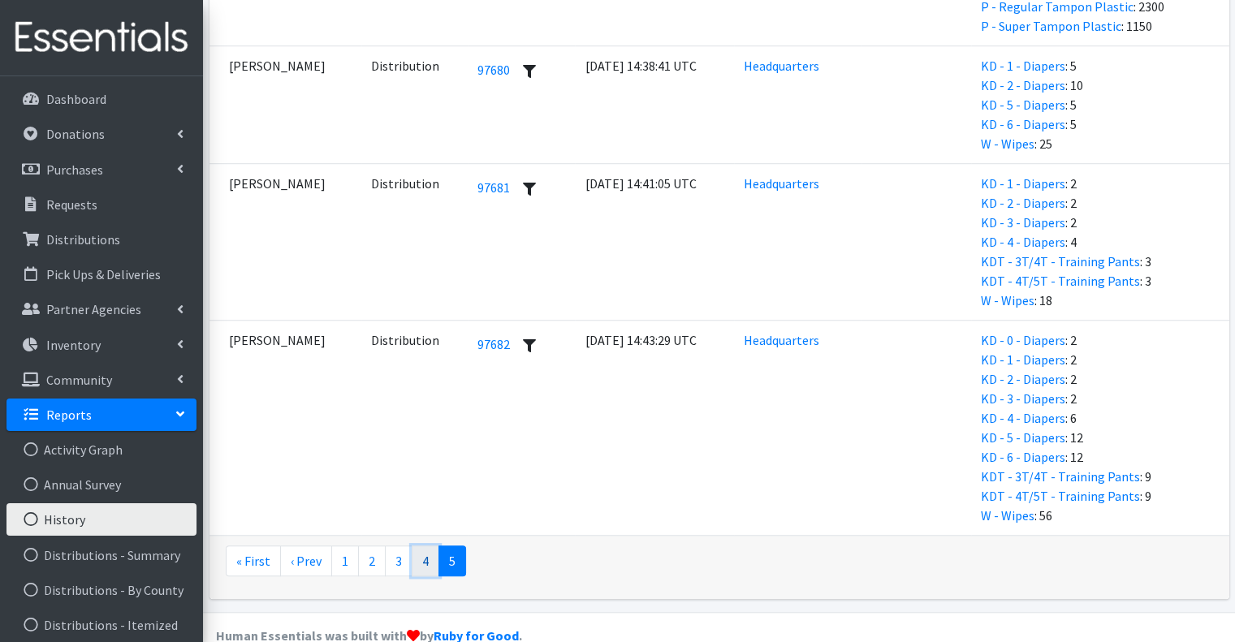
click at [423, 546] on link "4" at bounding box center [426, 561] width 28 height 31
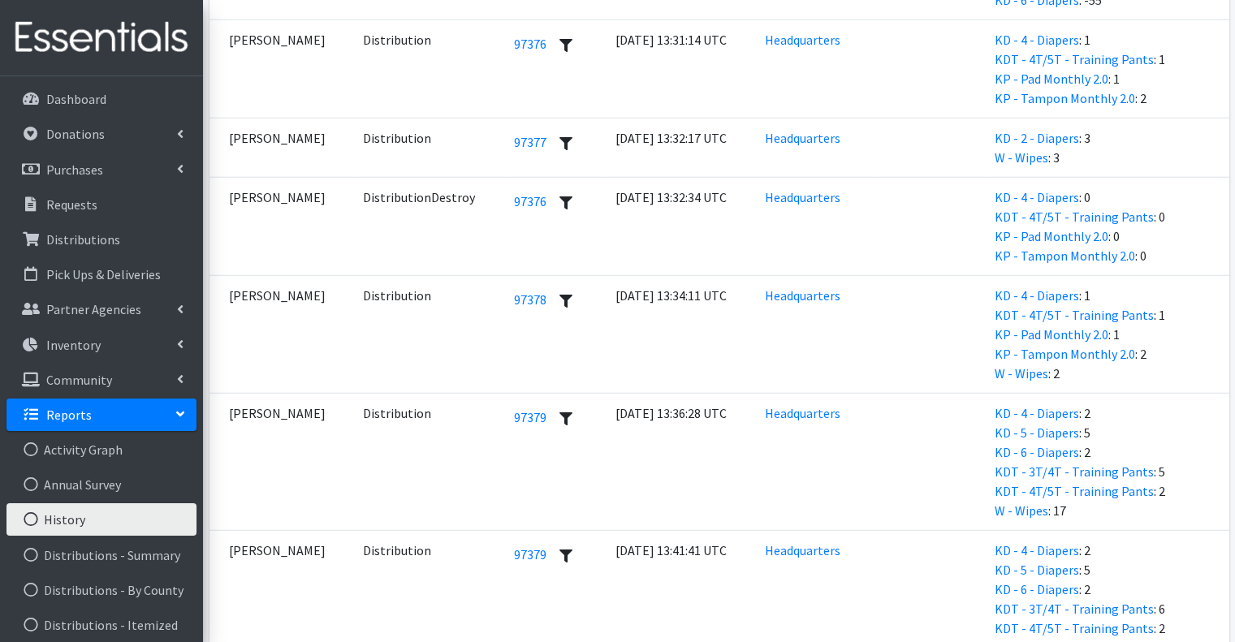
scroll to position [4385, 0]
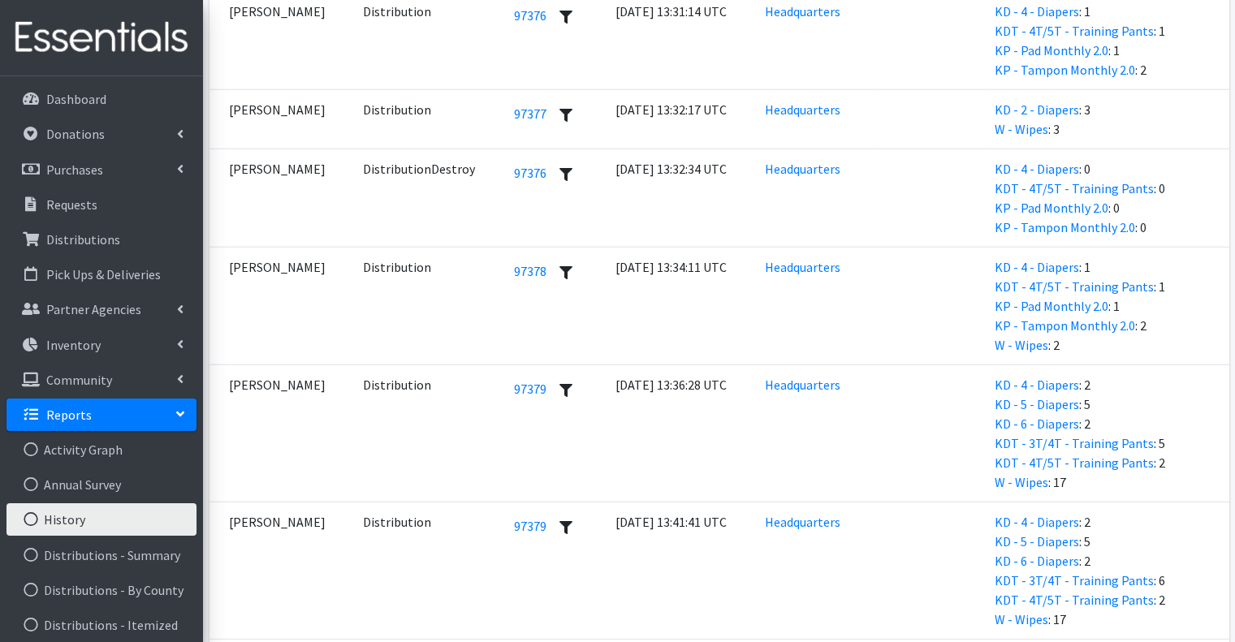
click at [380, 149] on td "DistributionDestroy" at bounding box center [428, 198] width 151 height 98
click at [406, 174] on td "DistributionDestroy" at bounding box center [428, 198] width 151 height 98
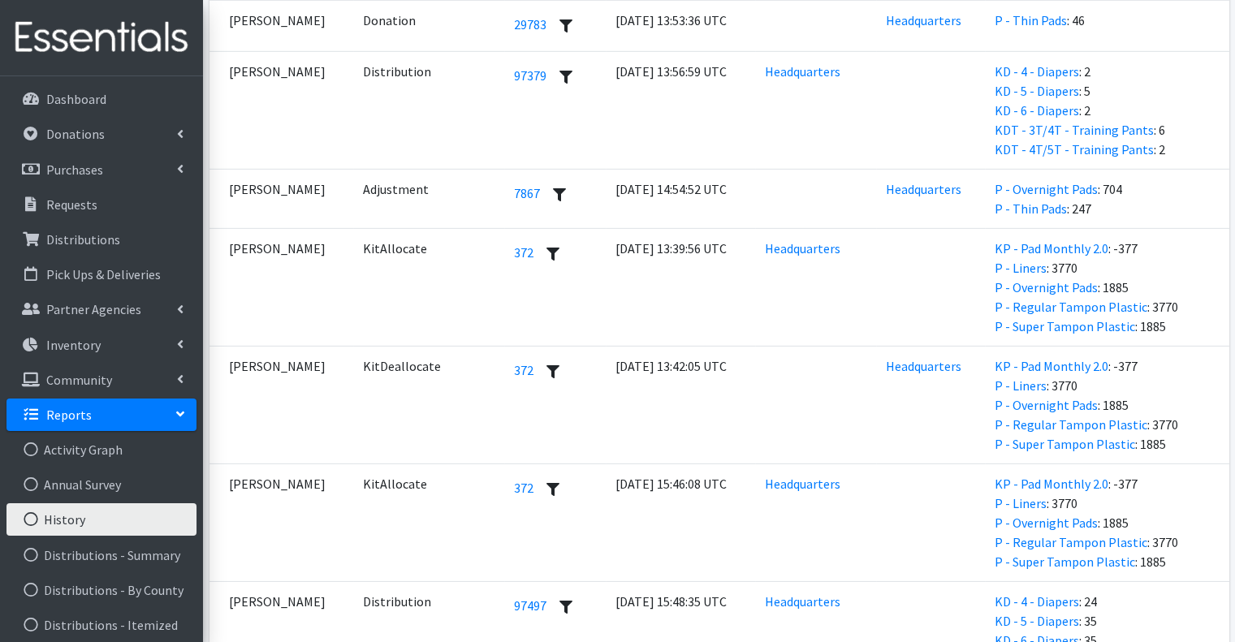
scroll to position [5034, 0]
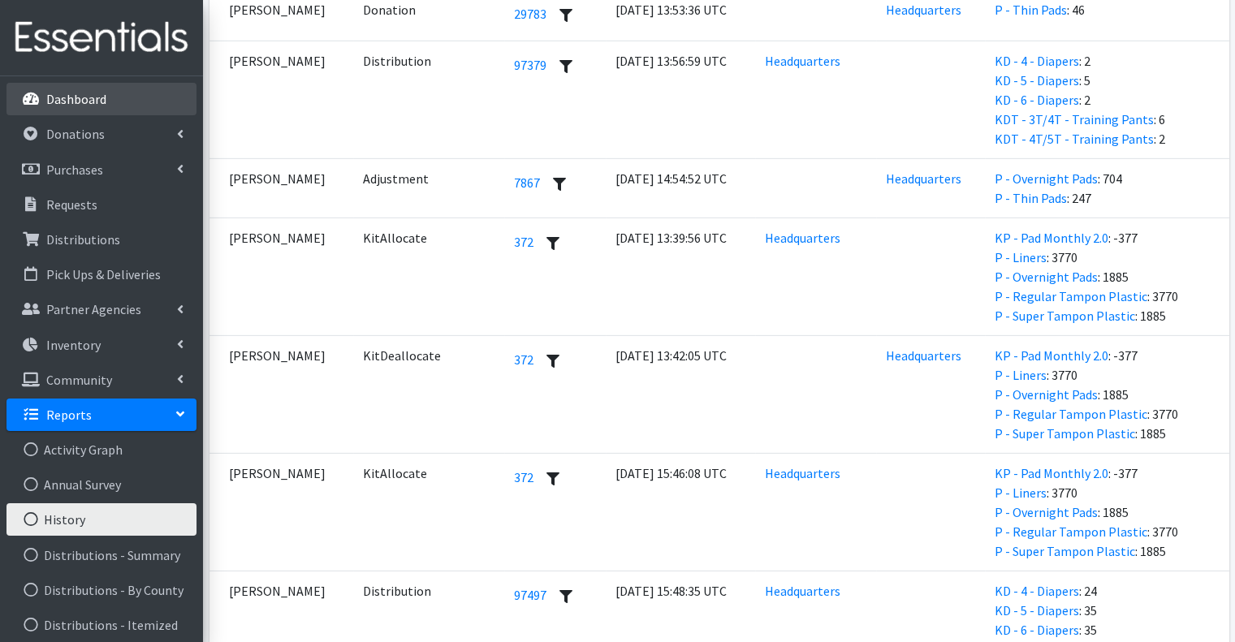
click at [129, 89] on link "Dashboard" at bounding box center [101, 99] width 190 height 32
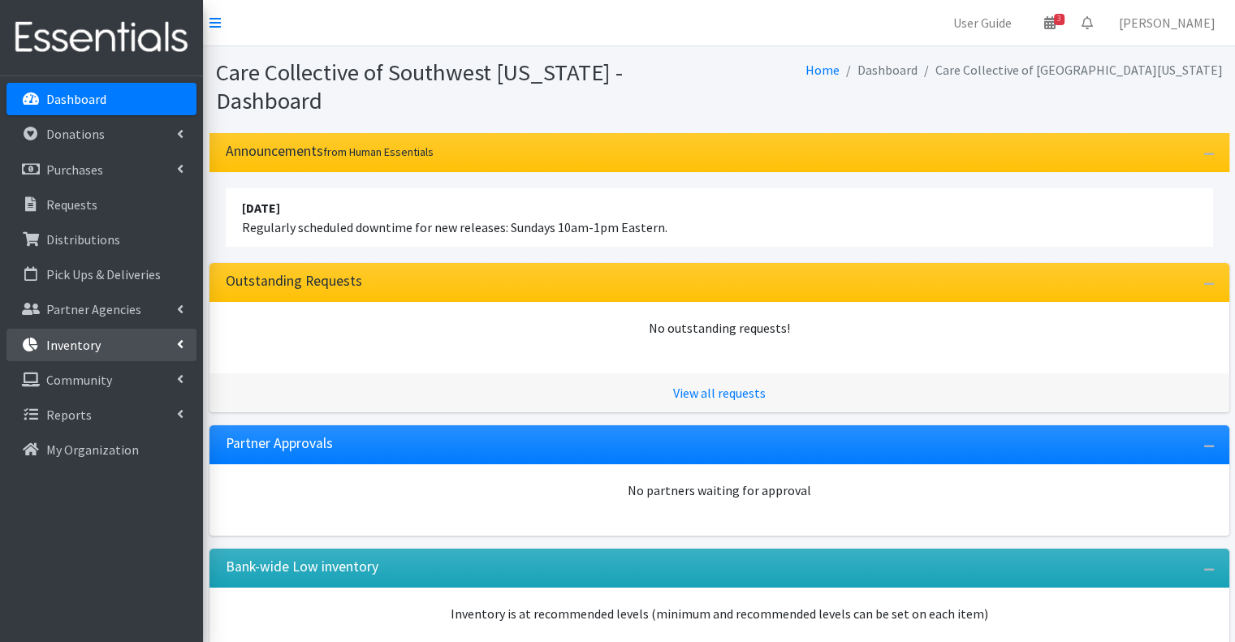
click at [111, 348] on link "Inventory" at bounding box center [101, 345] width 190 height 32
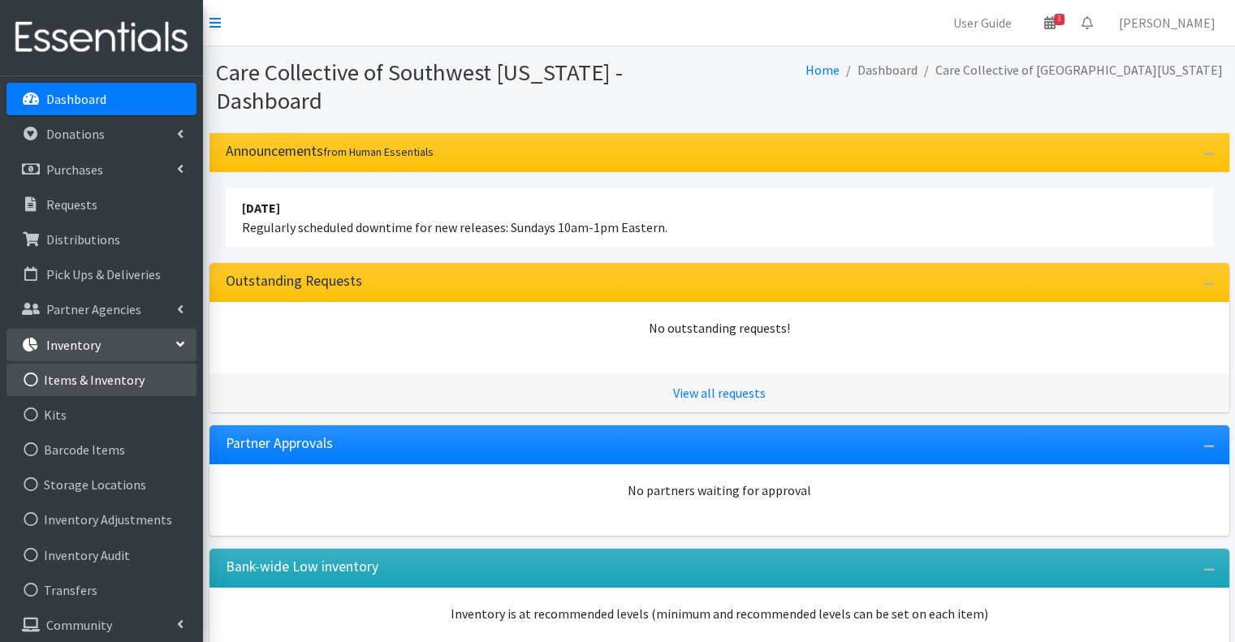
click at [110, 379] on link "Items & Inventory" at bounding box center [101, 380] width 190 height 32
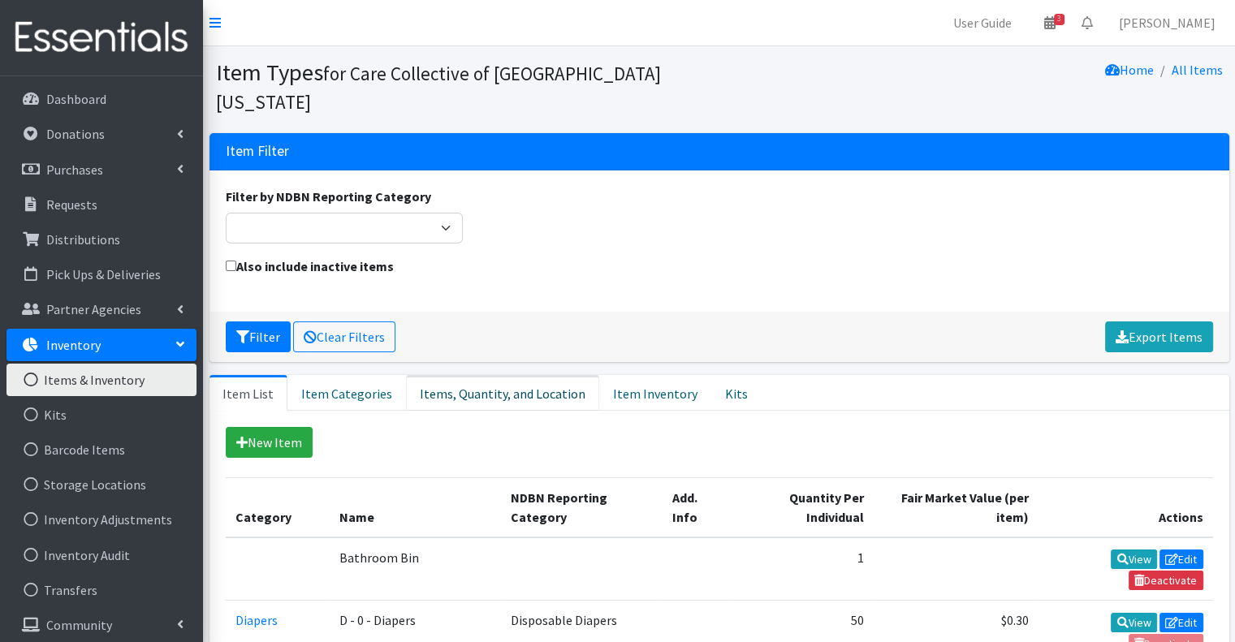
click at [540, 375] on link "Items, Quantity, and Location" at bounding box center [502, 393] width 193 height 36
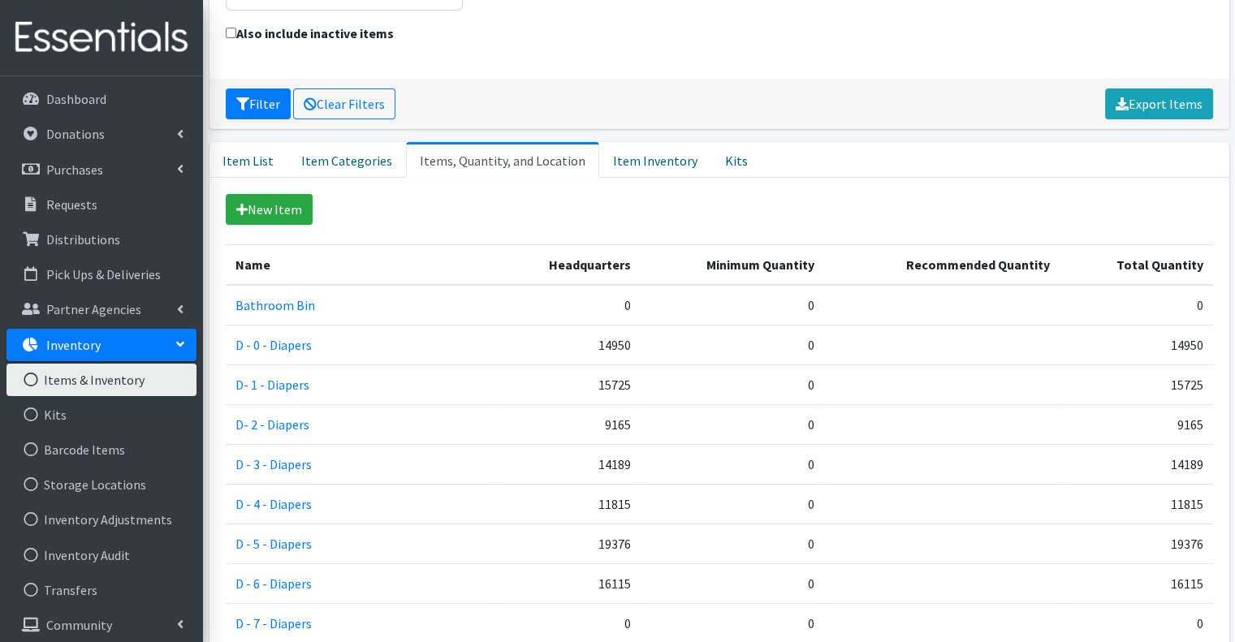
scroll to position [406, 0]
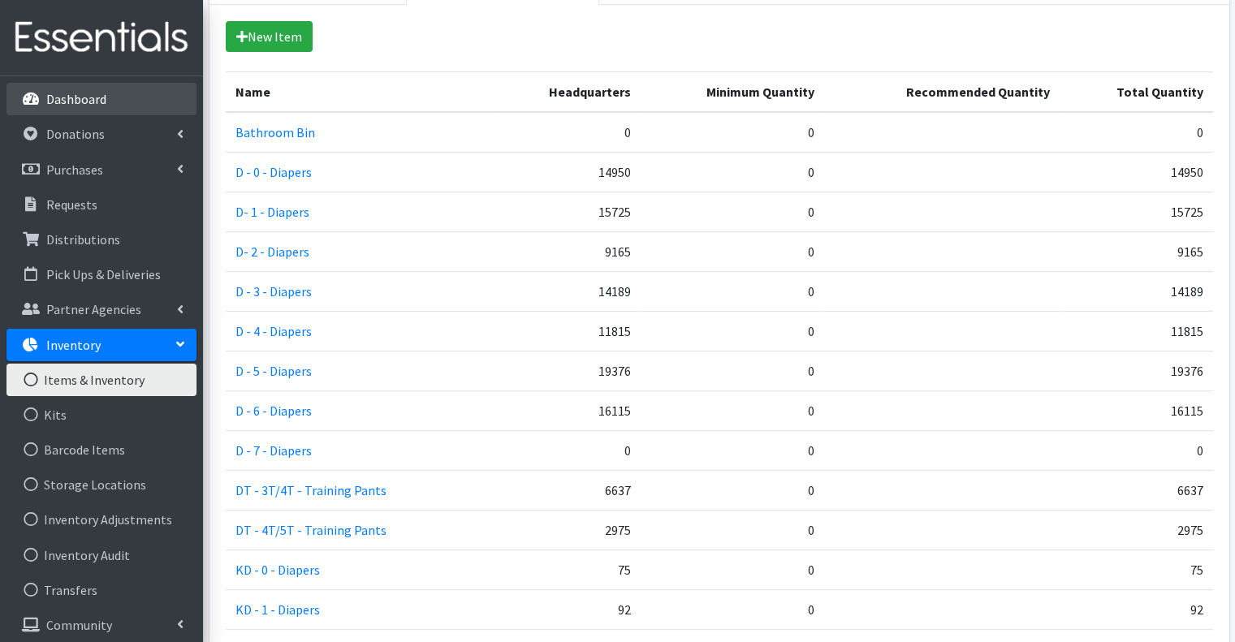
click at [140, 84] on link "Dashboard" at bounding box center [101, 99] width 190 height 32
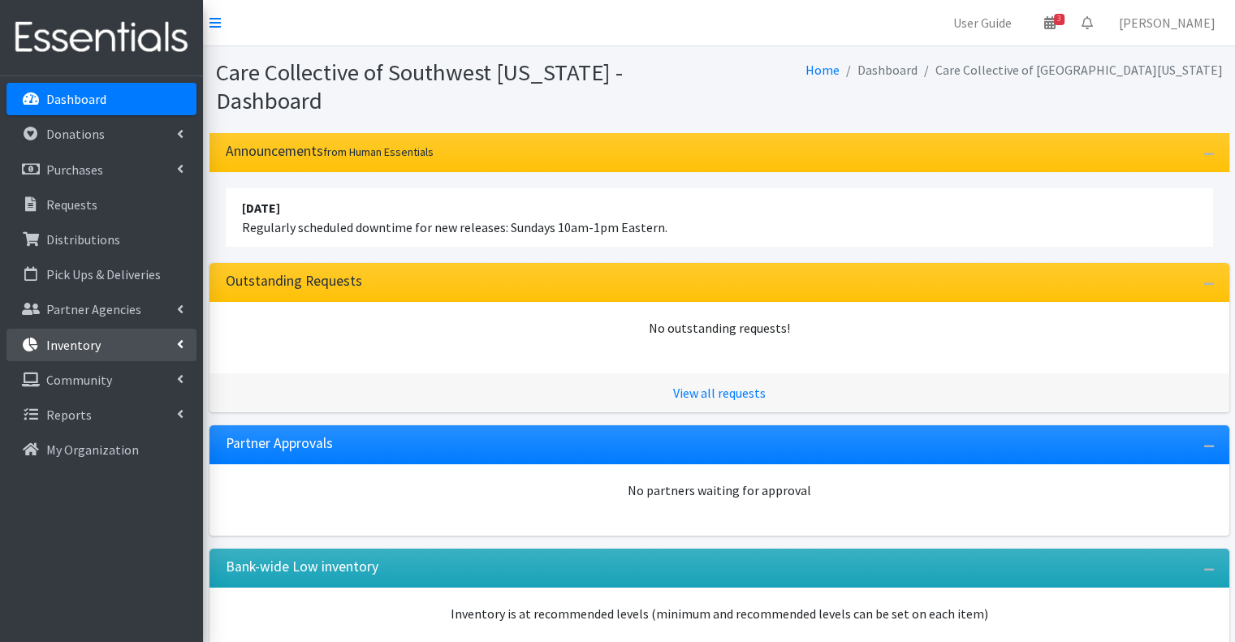
click at [130, 350] on link "Inventory" at bounding box center [101, 345] width 190 height 32
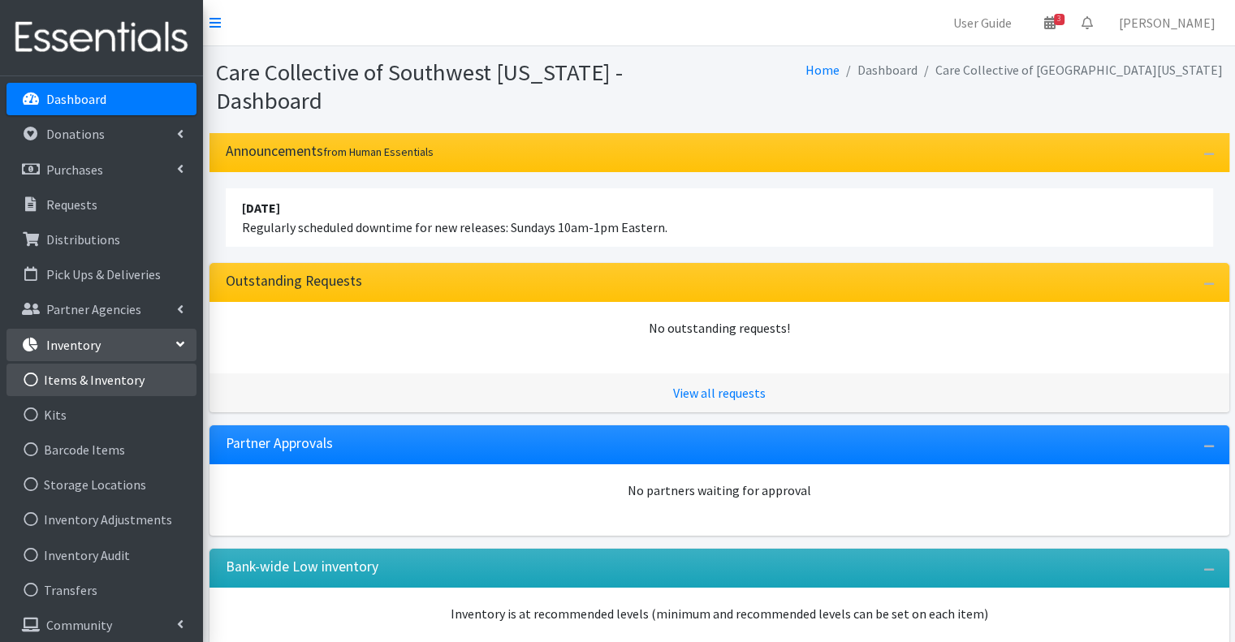
click at [119, 381] on link "Items & Inventory" at bounding box center [101, 380] width 190 height 32
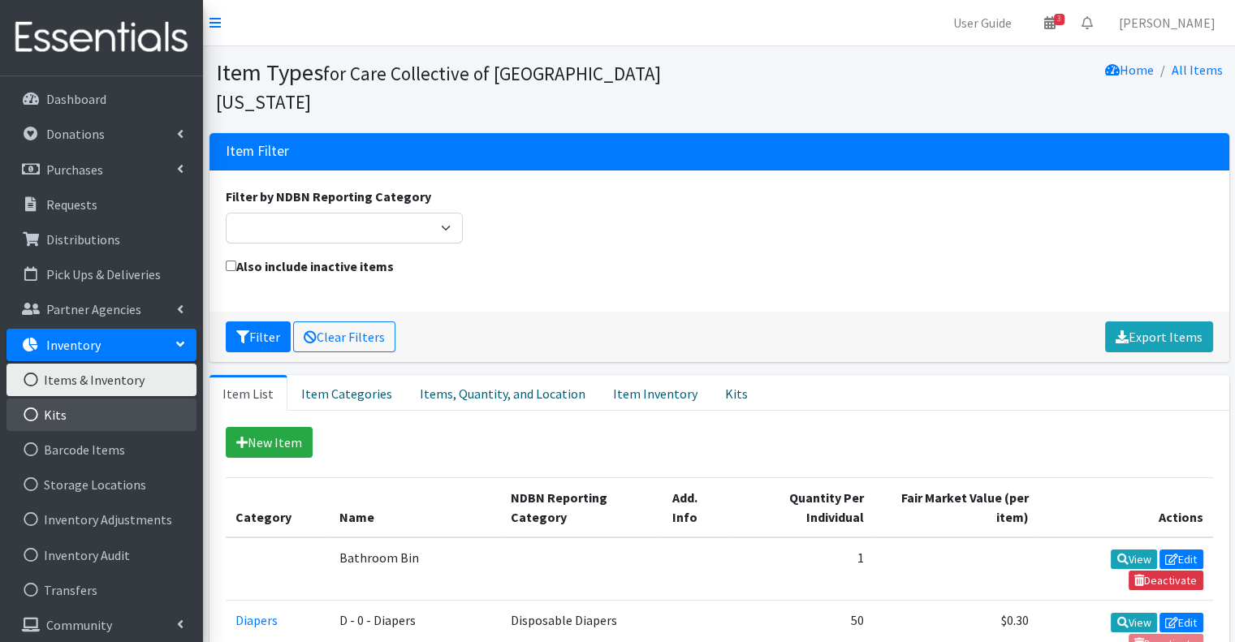
click at [106, 411] on link "Kits" at bounding box center [101, 415] width 190 height 32
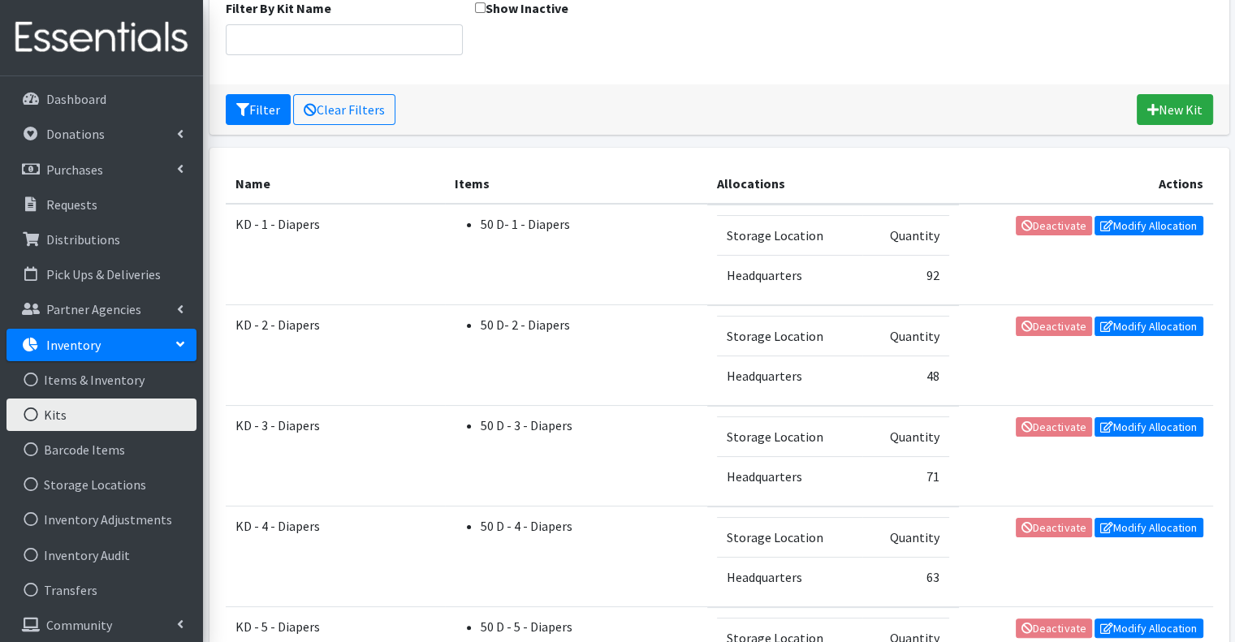
scroll to position [162, 0]
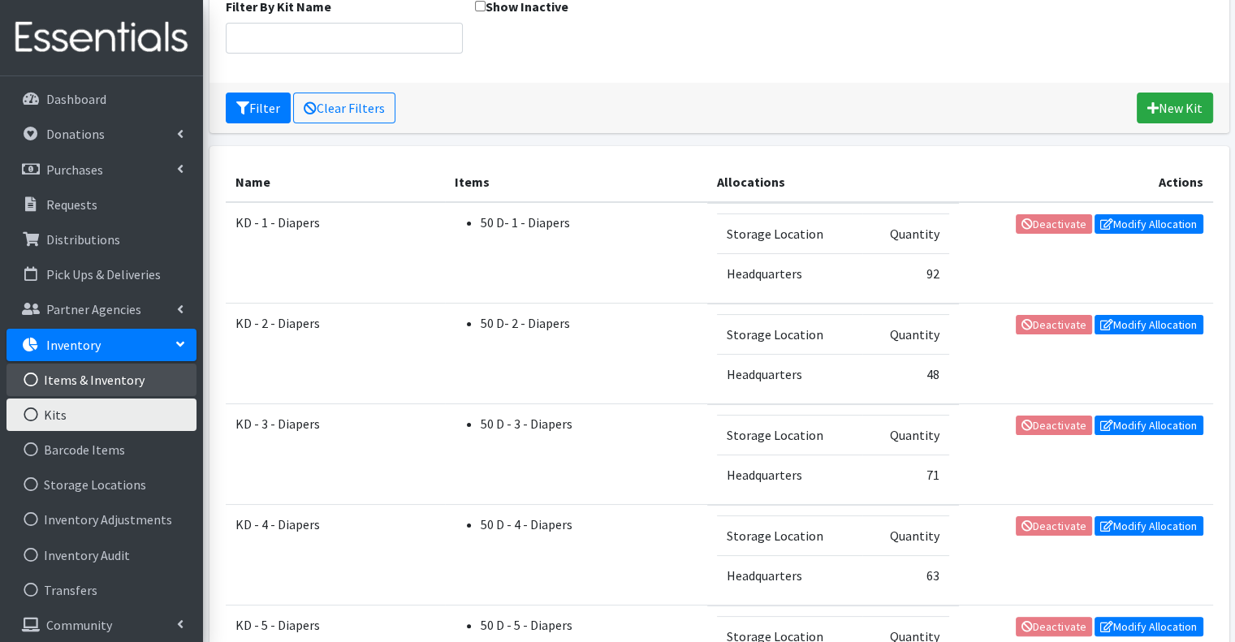
click at [125, 381] on link "Items & Inventory" at bounding box center [101, 380] width 190 height 32
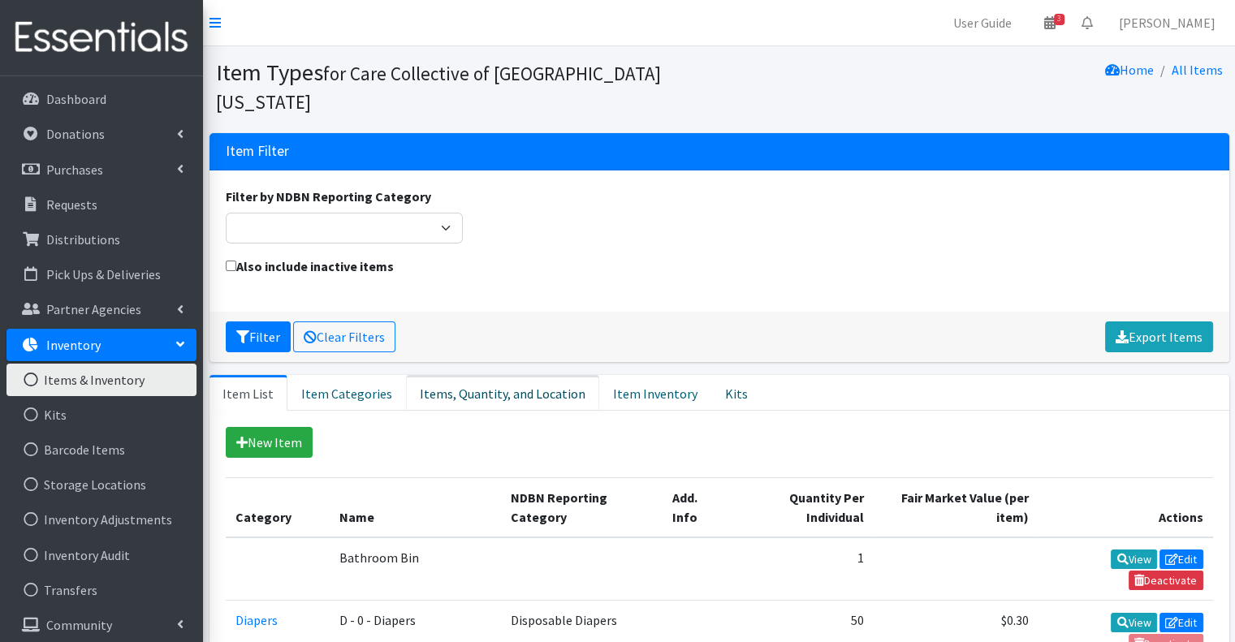
click at [516, 375] on link "Items, Quantity, and Location" at bounding box center [502, 393] width 193 height 36
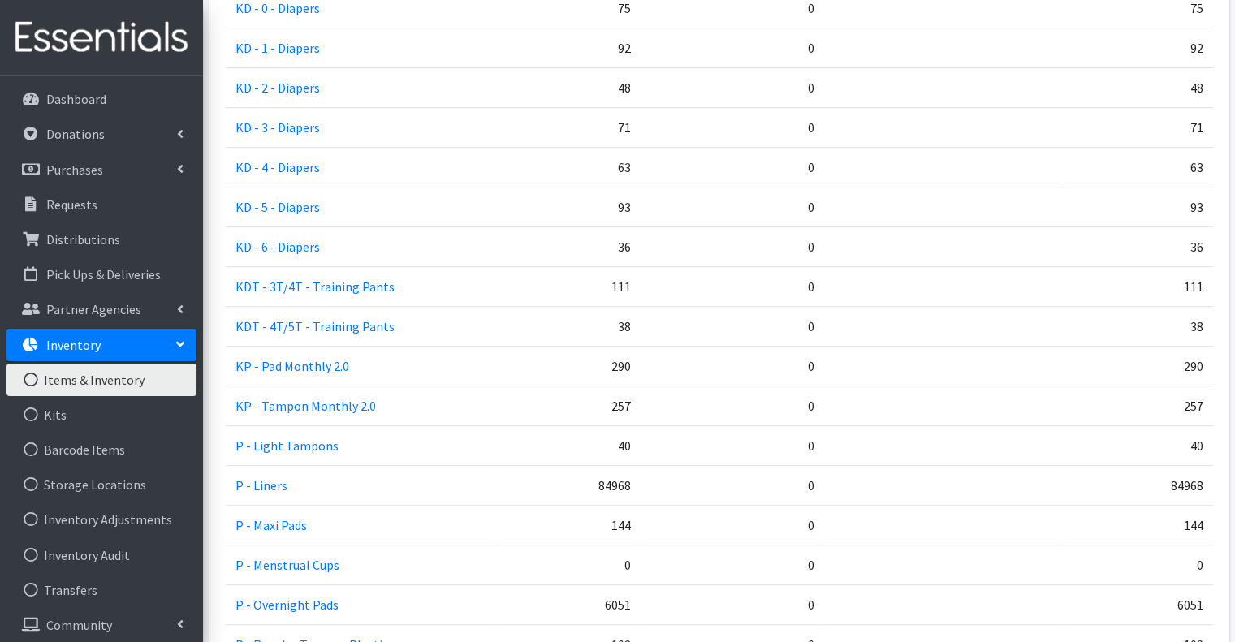
scroll to position [974, 0]
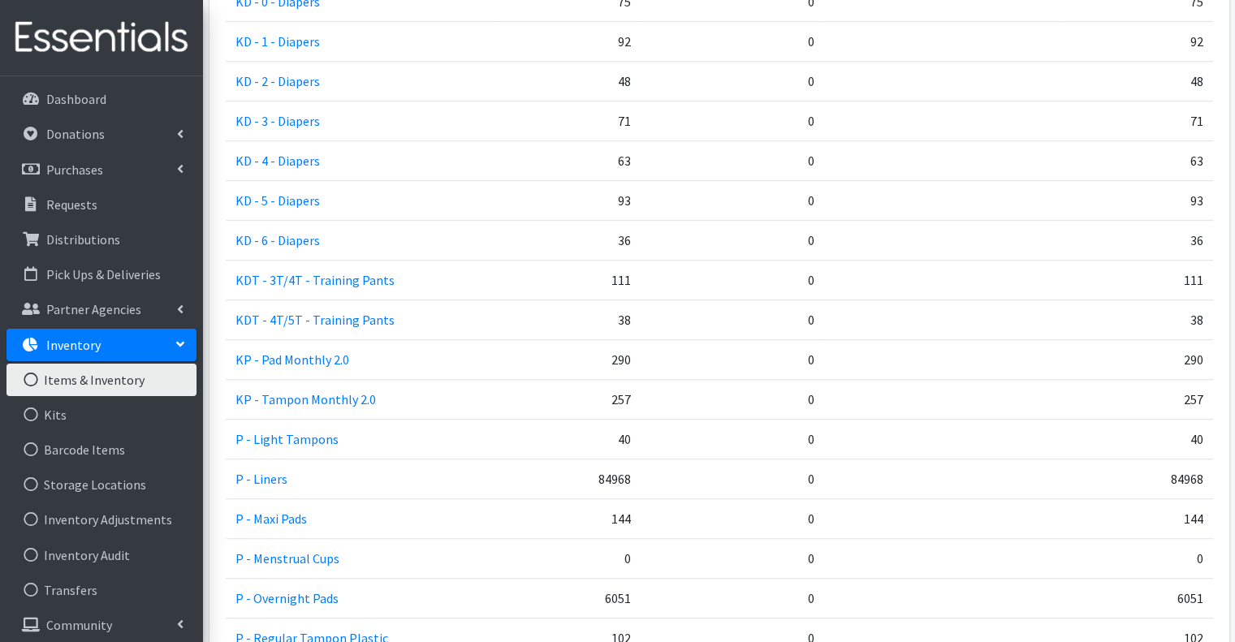
click at [617, 300] on td "38" at bounding box center [567, 320] width 146 height 40
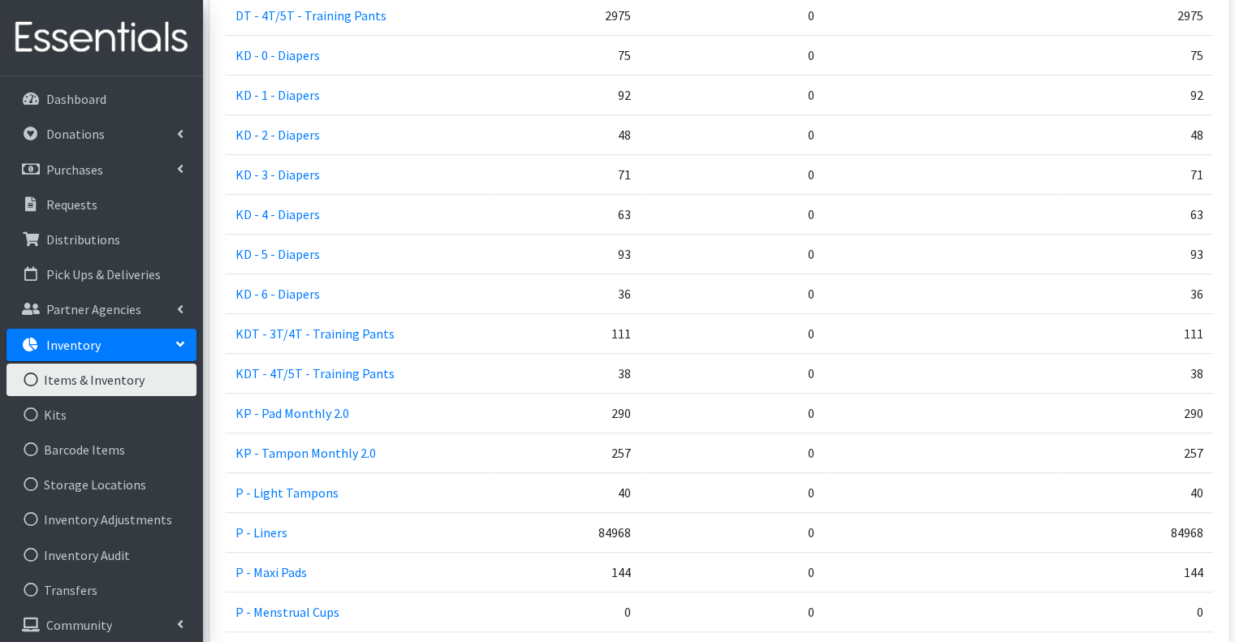
scroll to position [893, 0]
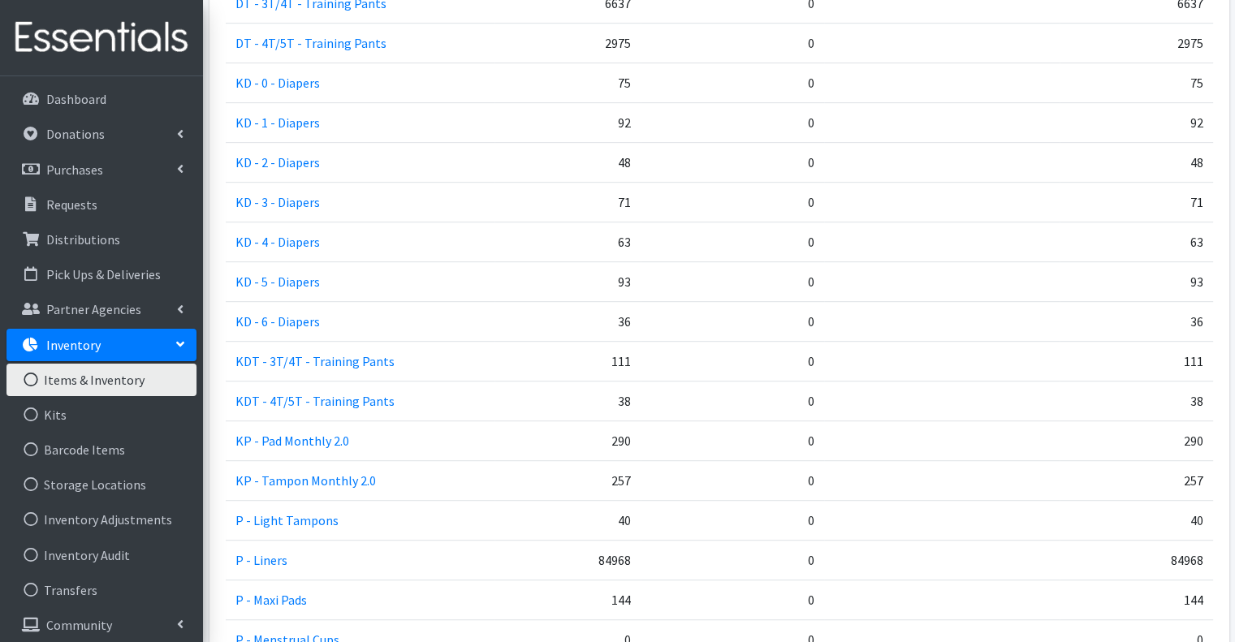
click at [621, 302] on td "36" at bounding box center [567, 322] width 146 height 40
click at [641, 382] on td "0" at bounding box center [733, 402] width 184 height 40
click at [624, 382] on td "38" at bounding box center [567, 402] width 146 height 40
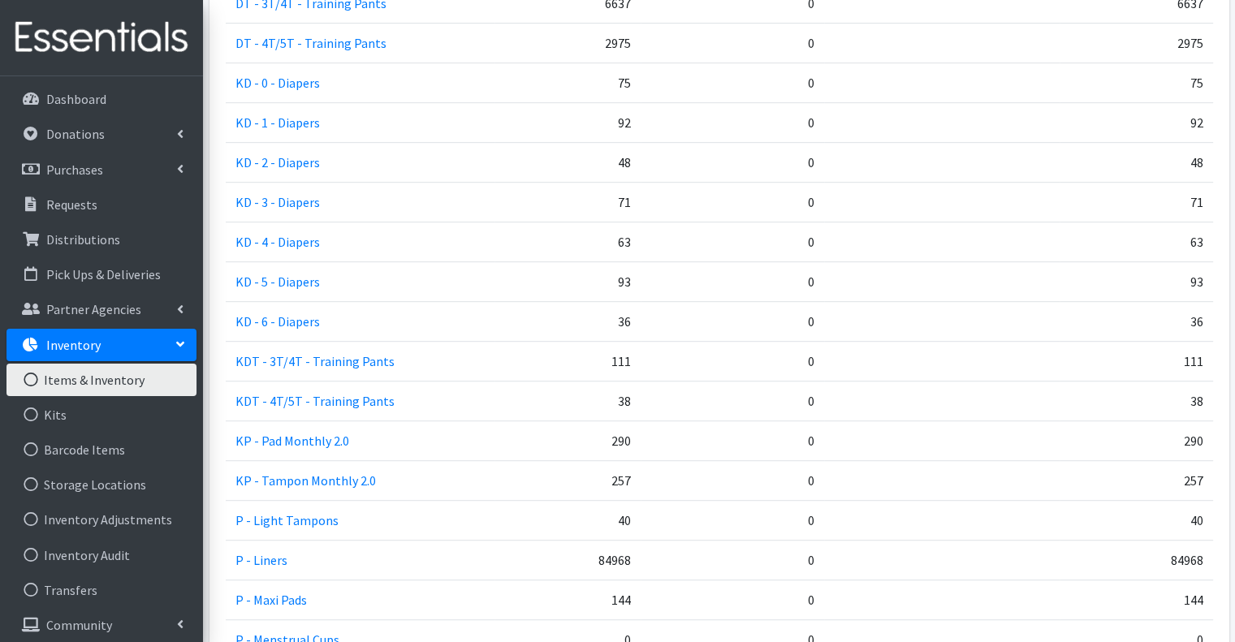
click at [624, 382] on td "38" at bounding box center [567, 402] width 146 height 40
click at [641, 382] on td "0" at bounding box center [733, 402] width 184 height 40
click at [626, 382] on td "38" at bounding box center [567, 402] width 146 height 40
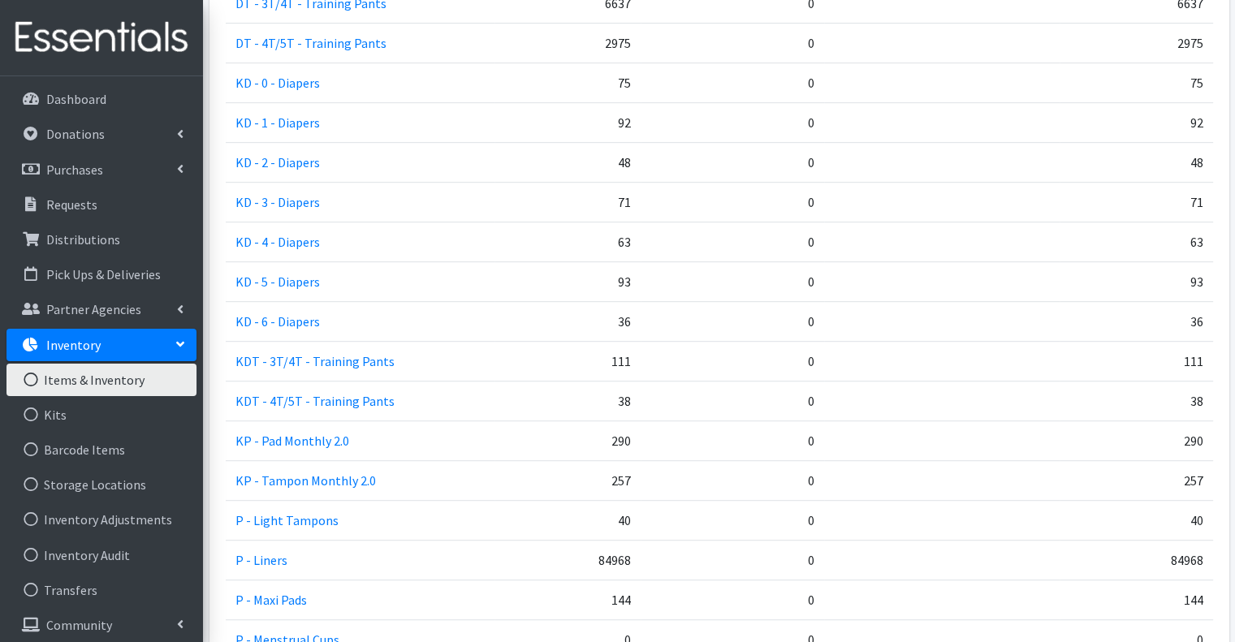
click at [646, 382] on td "0" at bounding box center [733, 402] width 184 height 40
click at [616, 382] on td "38" at bounding box center [567, 402] width 146 height 40
click at [617, 342] on td "111" at bounding box center [567, 362] width 146 height 40
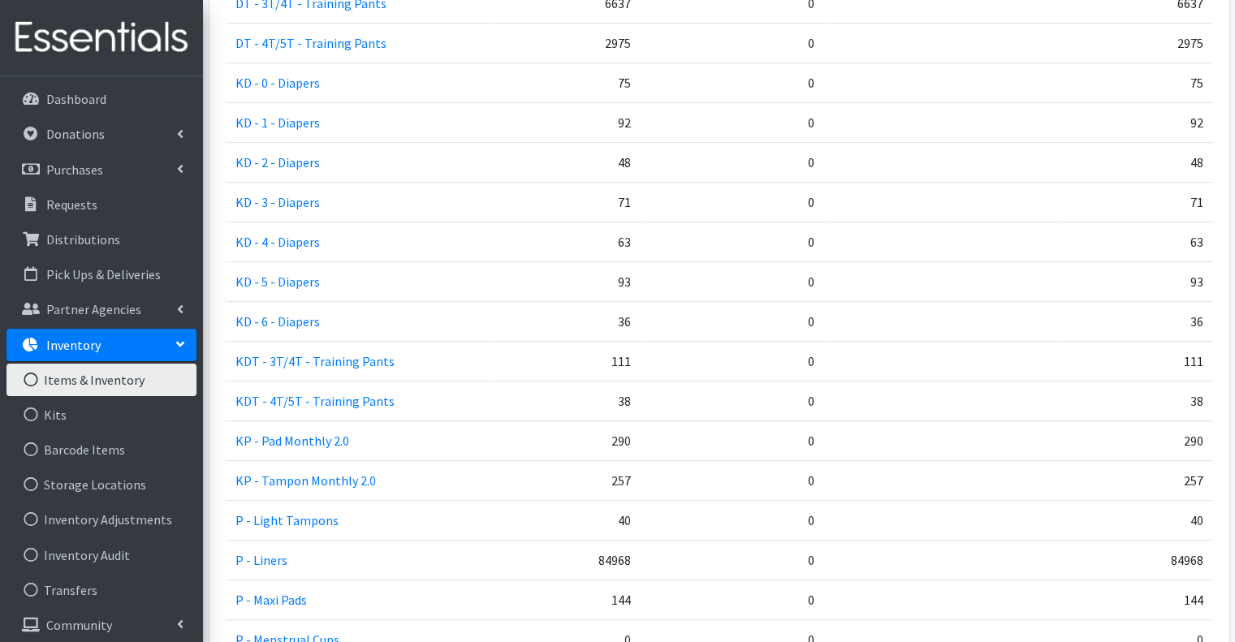
click at [617, 342] on td "111" at bounding box center [567, 362] width 146 height 40
click at [654, 342] on td "0" at bounding box center [733, 362] width 184 height 40
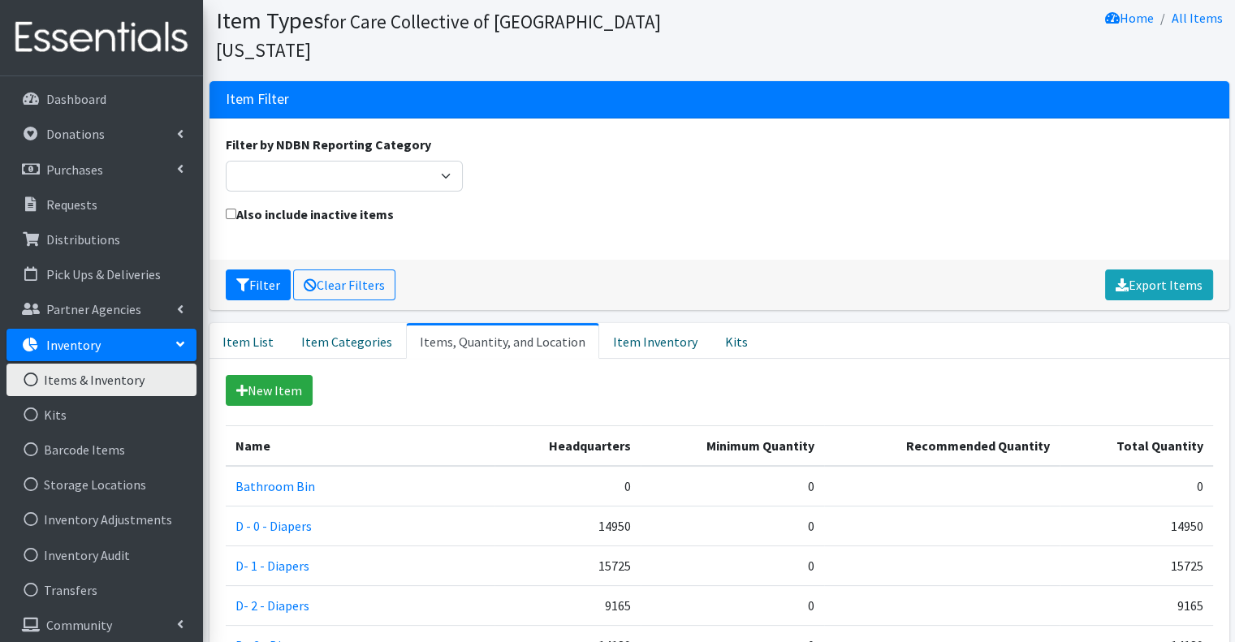
scroll to position [0, 0]
